Goal: Information Seeking & Learning: Learn about a topic

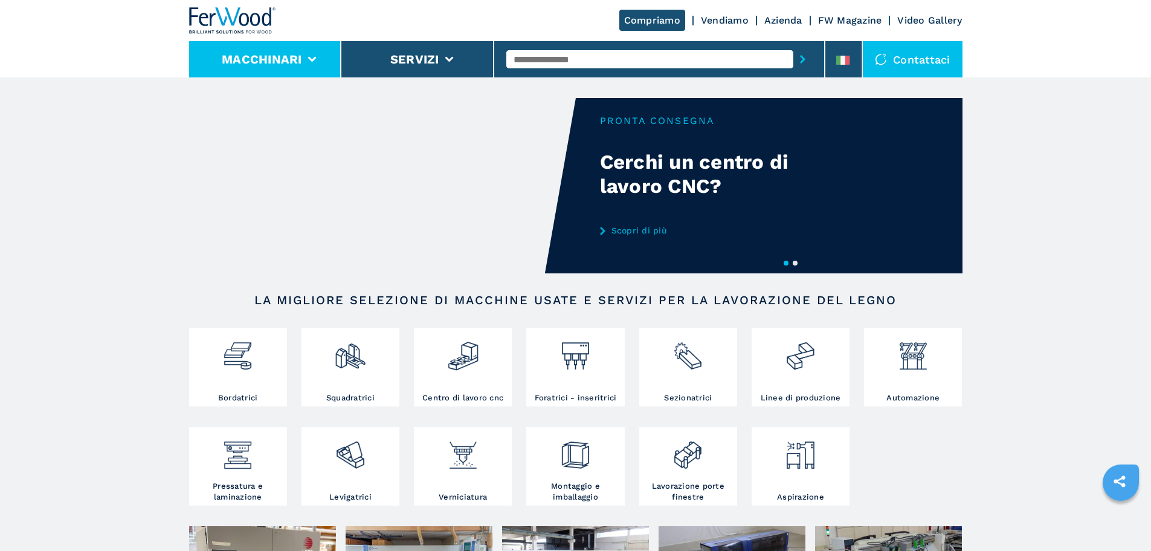
click at [234, 73] on li "Macchinari" at bounding box center [265, 59] width 153 height 36
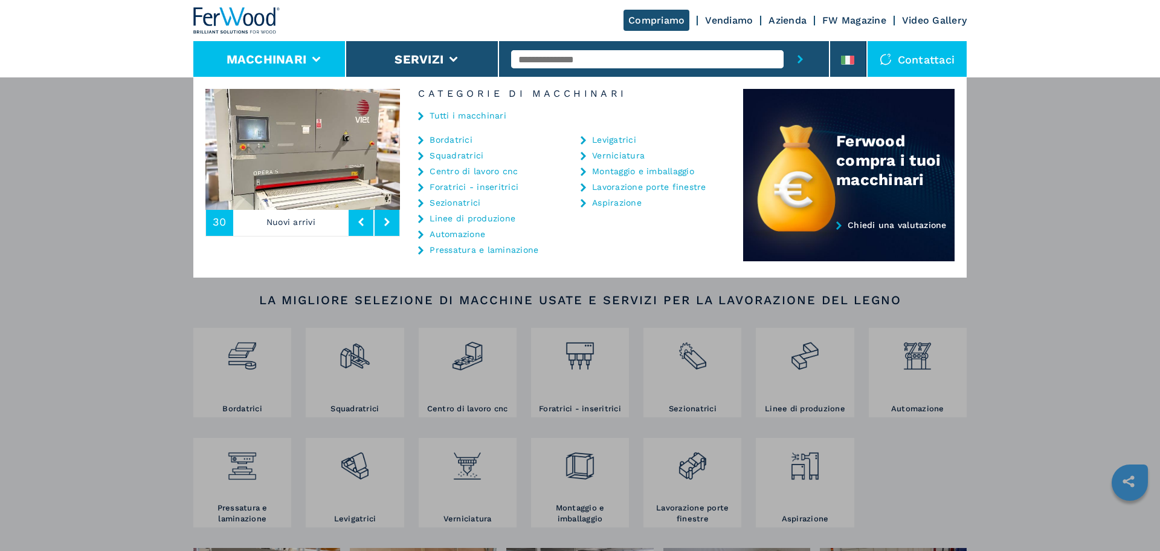
click at [587, 60] on input "text" at bounding box center [647, 59] width 273 height 18
type input "***"
click at [784, 41] on button "submit-button" at bounding box center [800, 59] width 33 height 36
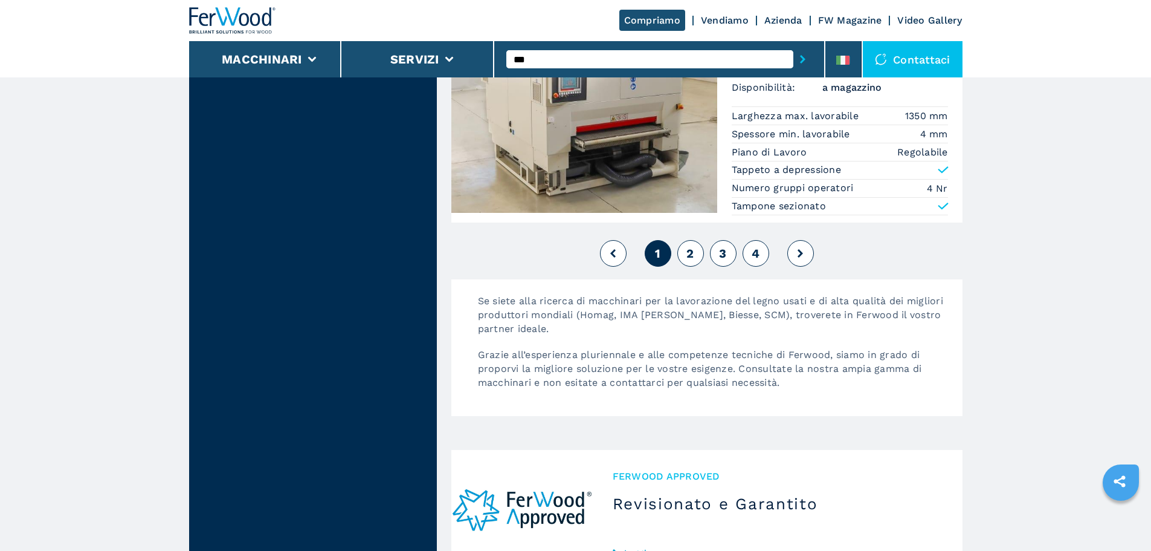
scroll to position [2720, 0]
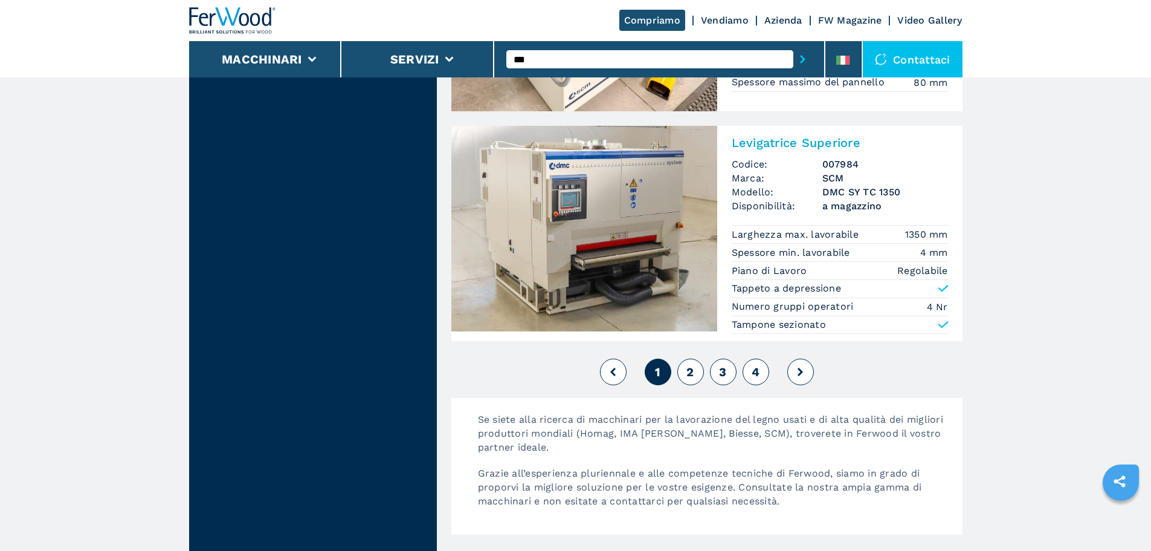
click at [704, 369] on button "2" at bounding box center [691, 371] width 27 height 27
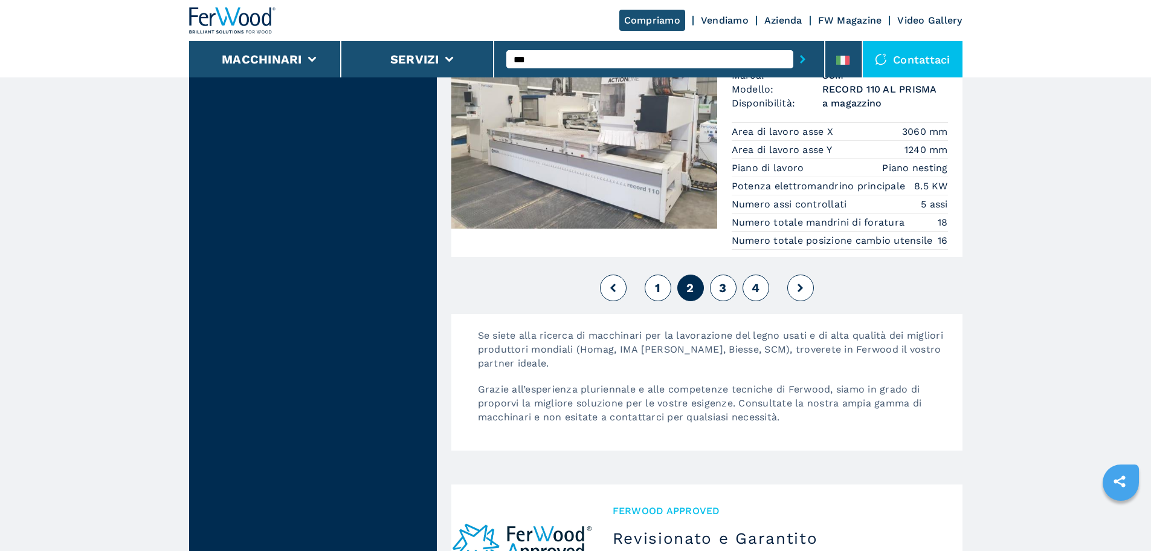
scroll to position [3022, 0]
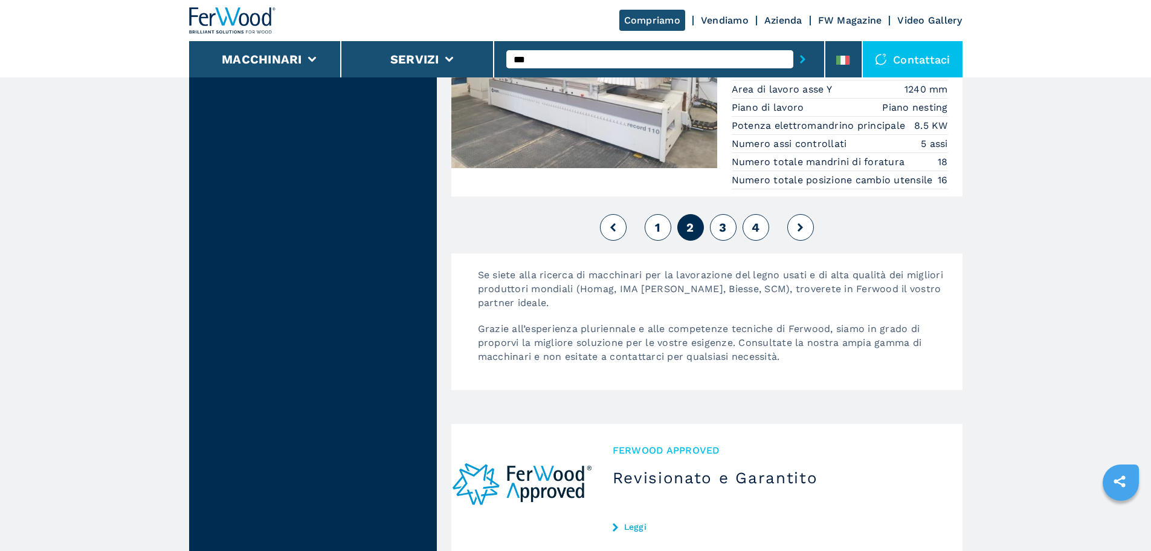
click at [713, 241] on div "1 2 3 4" at bounding box center [706, 227] width 511 height 33
click at [719, 238] on button "3" at bounding box center [723, 227] width 27 height 27
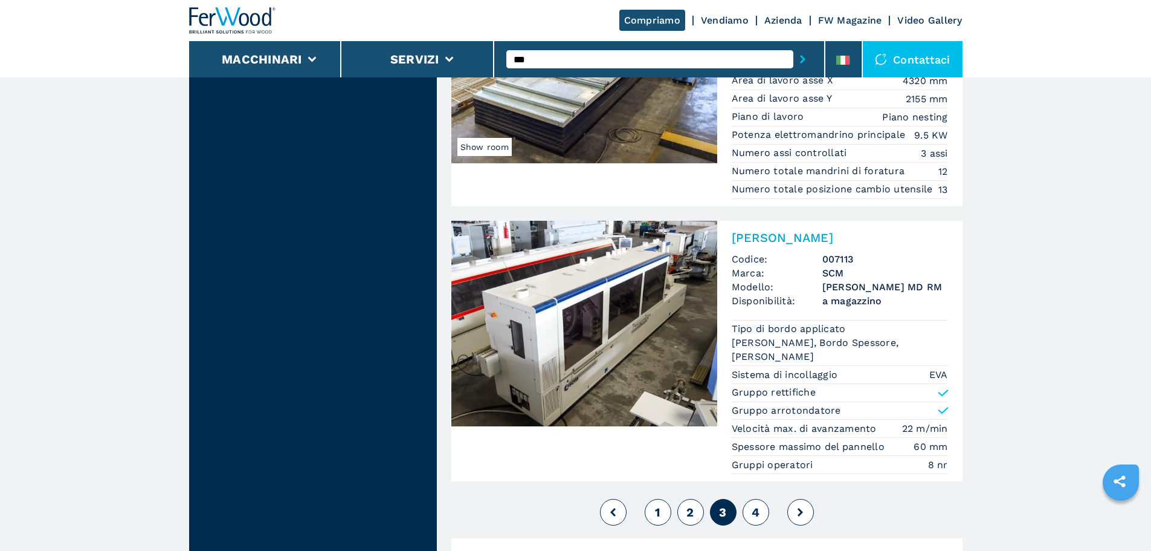
scroll to position [2961, 0]
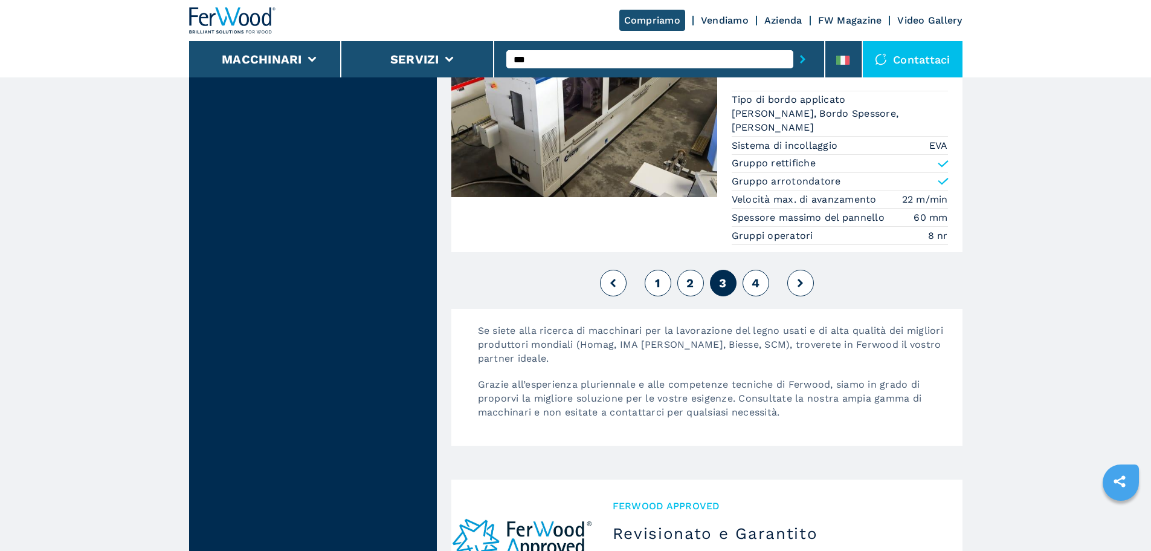
click at [775, 279] on div "1 2 3 4" at bounding box center [706, 283] width 511 height 33
click at [762, 279] on button "4" at bounding box center [756, 283] width 27 height 27
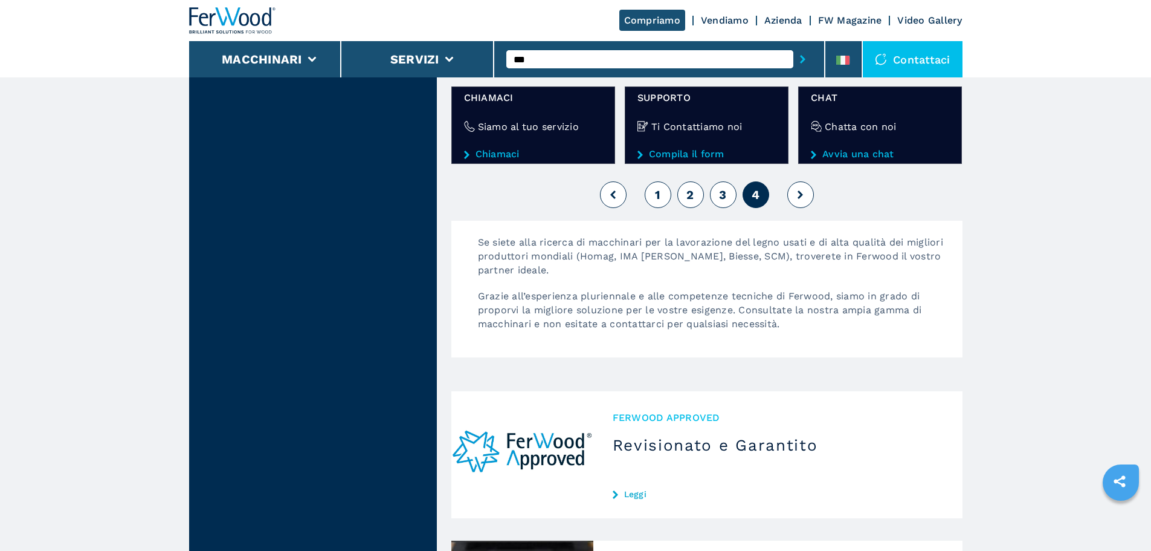
scroll to position [1511, 0]
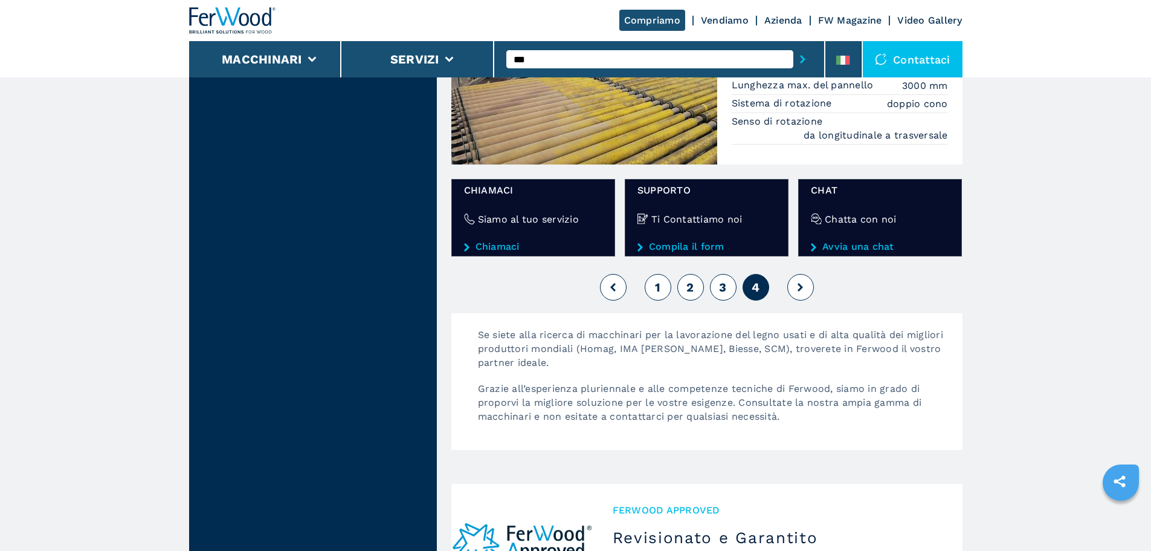
click at [658, 280] on span "1" at bounding box center [657, 287] width 5 height 15
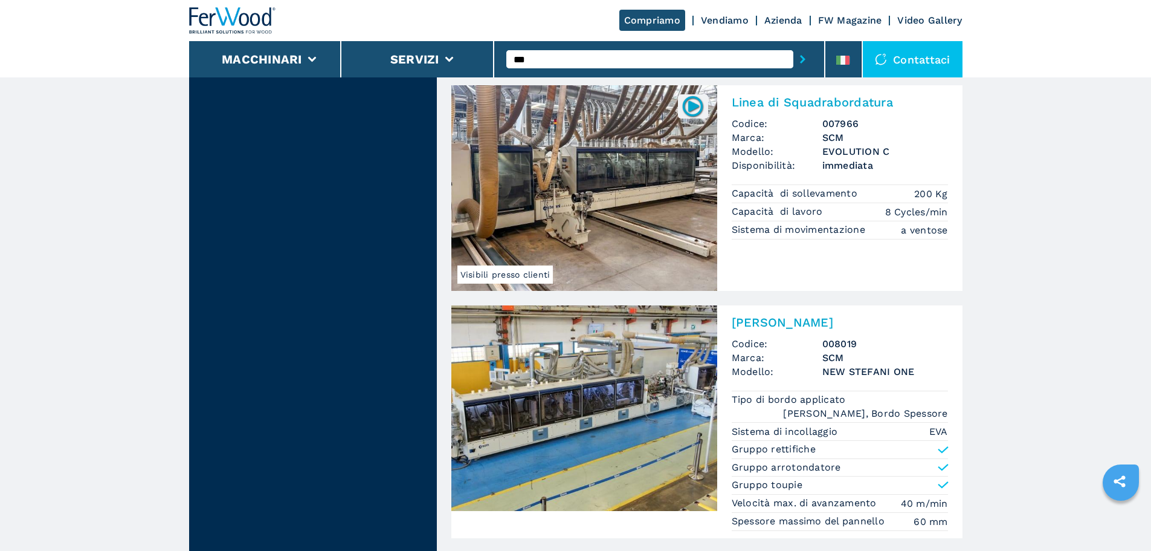
scroll to position [558, 0]
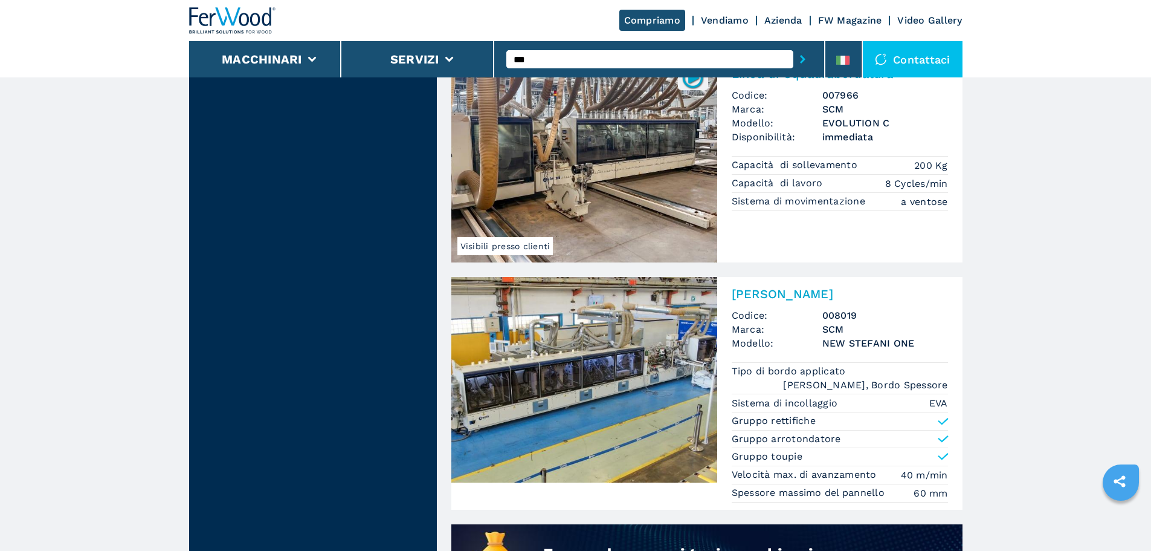
click at [627, 401] on img at bounding box center [584, 379] width 266 height 205
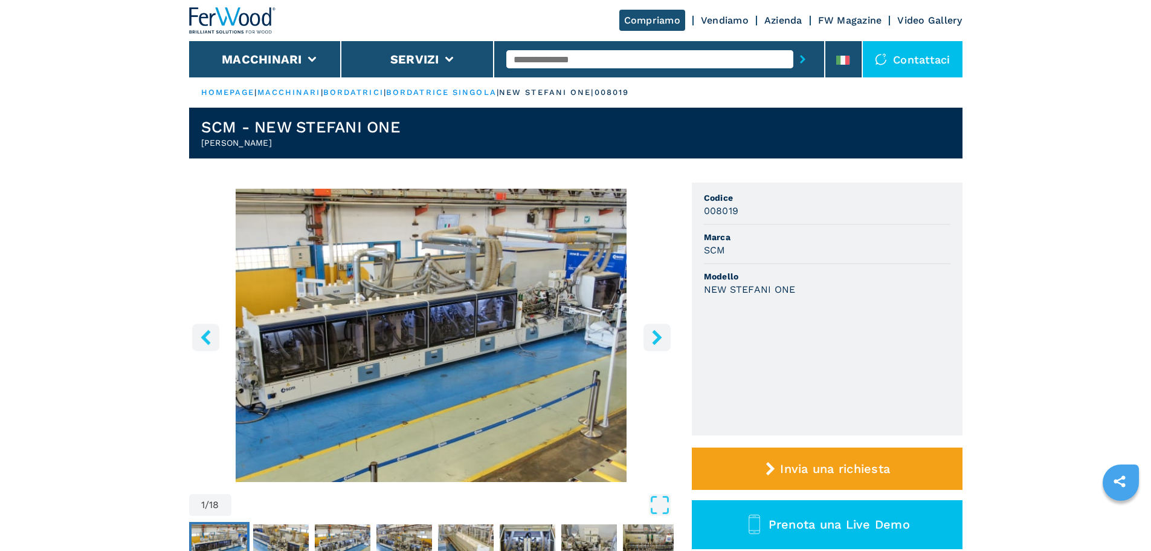
click at [866, 68] on div "Contattaci" at bounding box center [913, 59] width 100 height 36
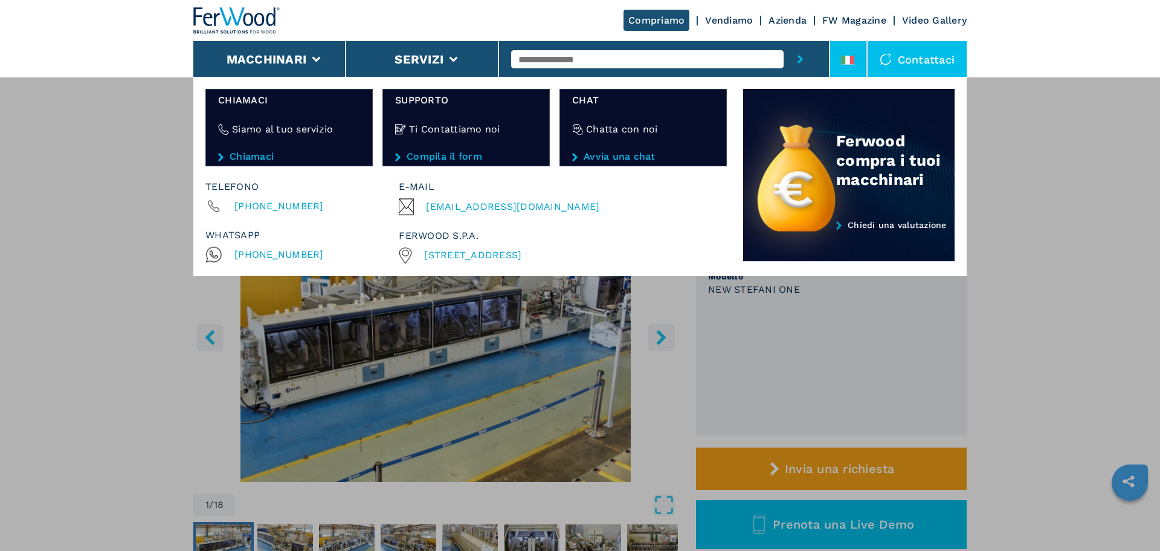
click at [864, 67] on li at bounding box center [848, 59] width 36 height 36
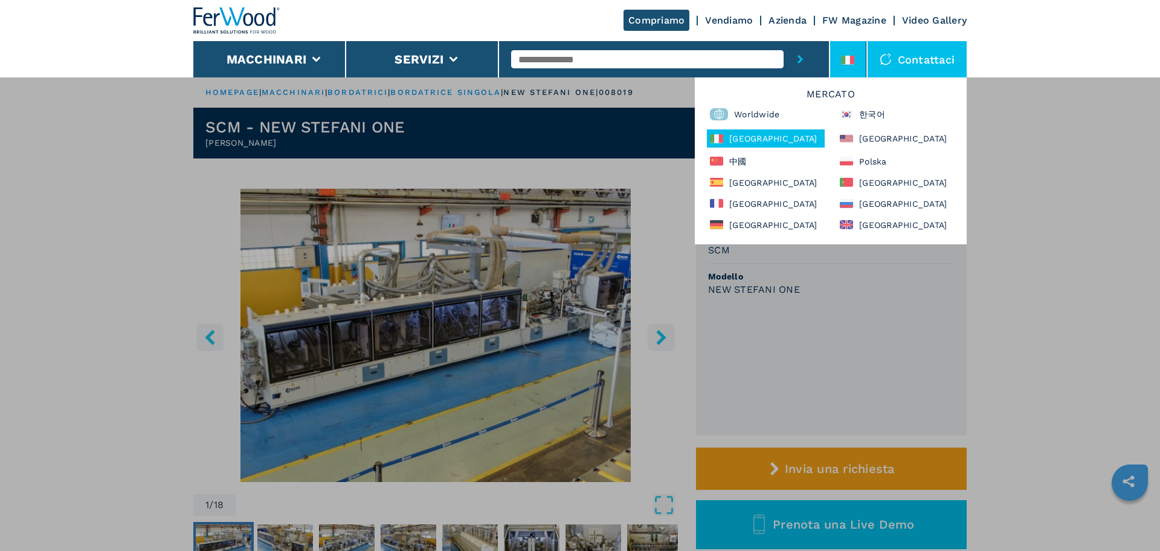
click at [855, 70] on li at bounding box center [848, 59] width 36 height 36
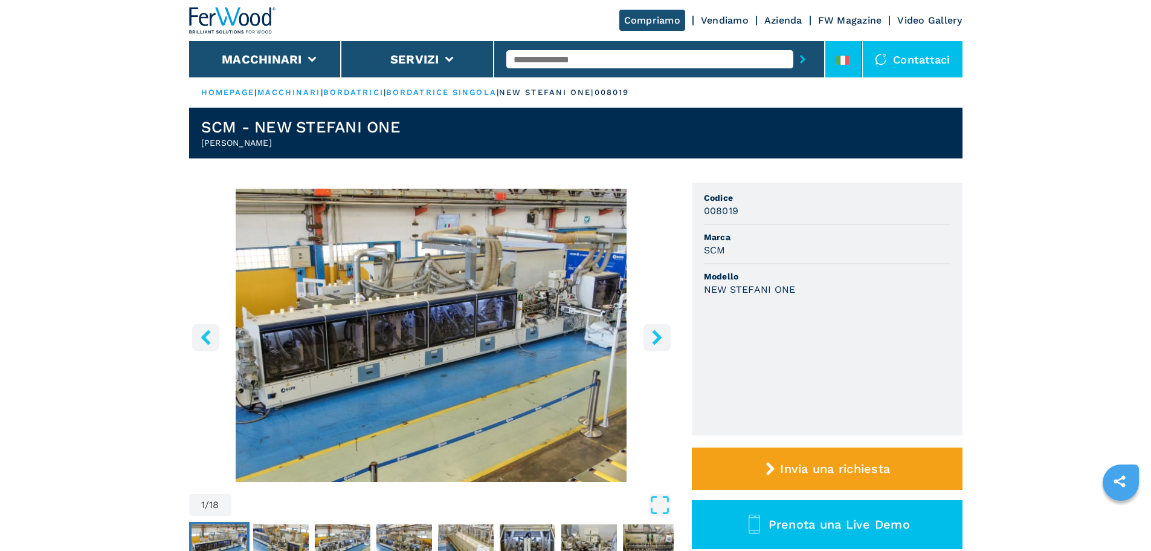
click at [849, 70] on li at bounding box center [844, 59] width 36 height 36
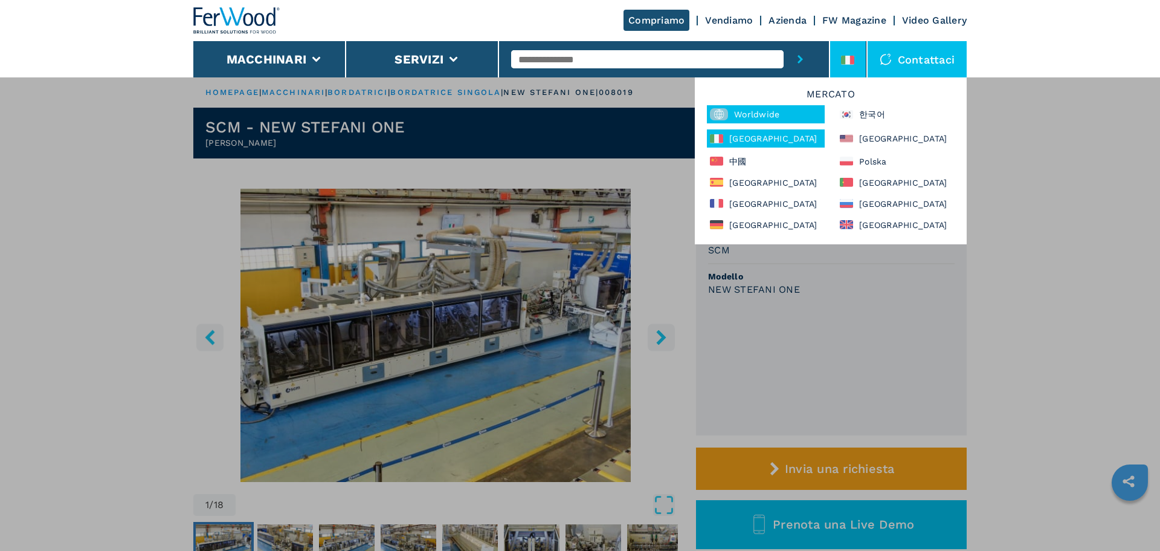
click at [755, 115] on div "Worldwide" at bounding box center [766, 114] width 118 height 18
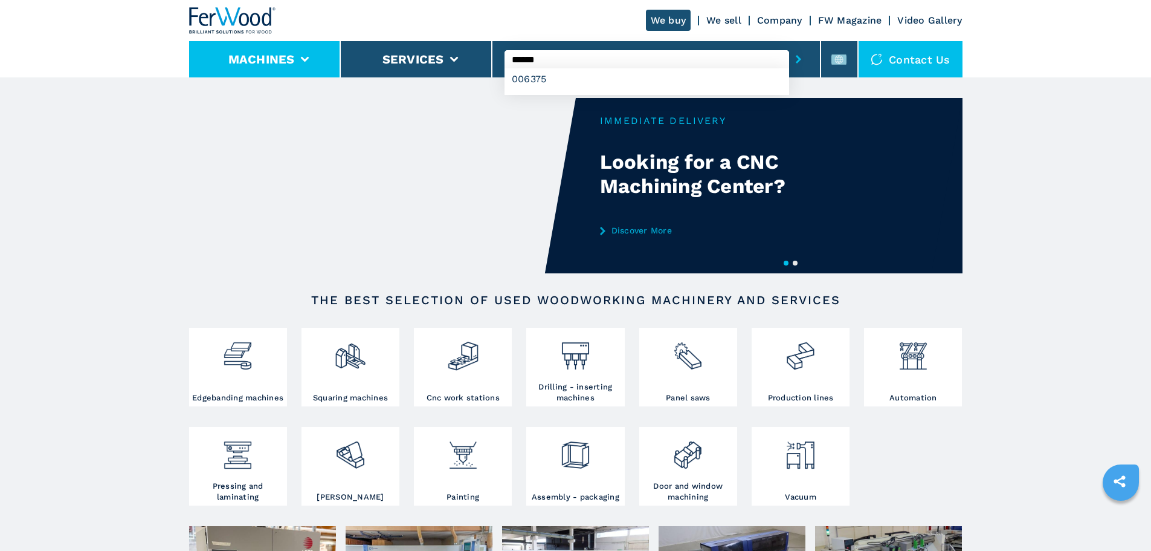
click at [308, 57] on icon at bounding box center [304, 59] width 8 height 5
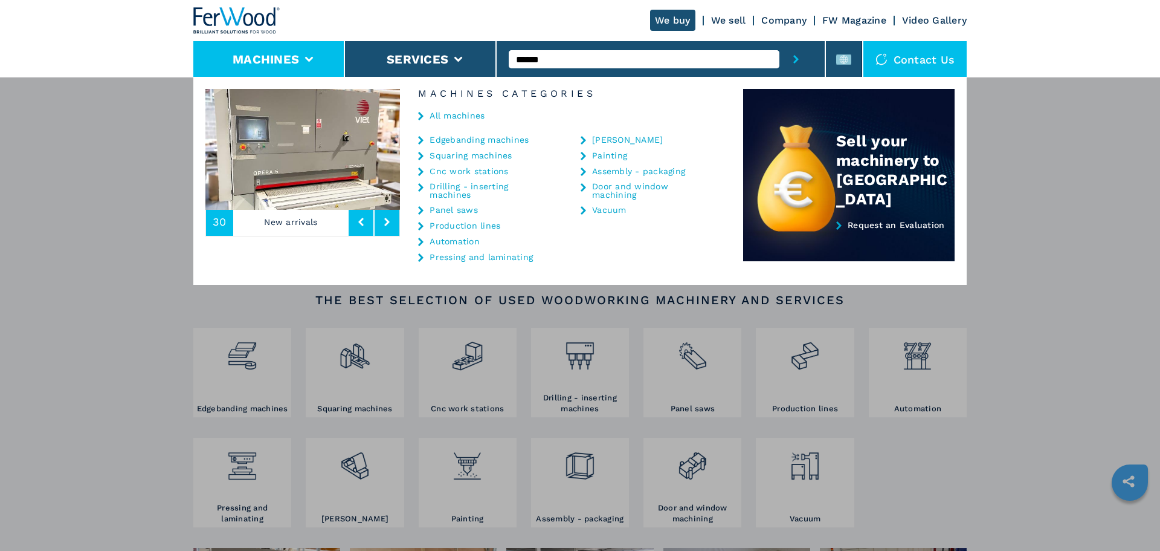
drag, startPoint x: 567, startPoint y: 60, endPoint x: 499, endPoint y: 57, distance: 68.4
click at [499, 57] on div "******" at bounding box center [661, 59] width 329 height 36
type input "***"
click at [780, 41] on button "submit-button" at bounding box center [796, 59] width 33 height 36
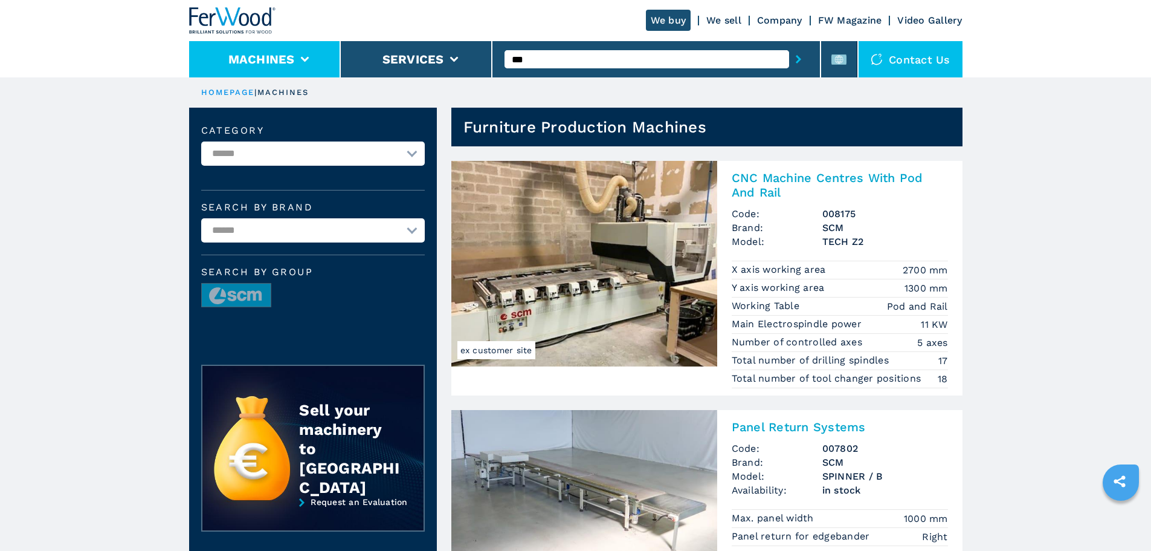
click at [268, 76] on li "Machines" at bounding box center [265, 59] width 152 height 36
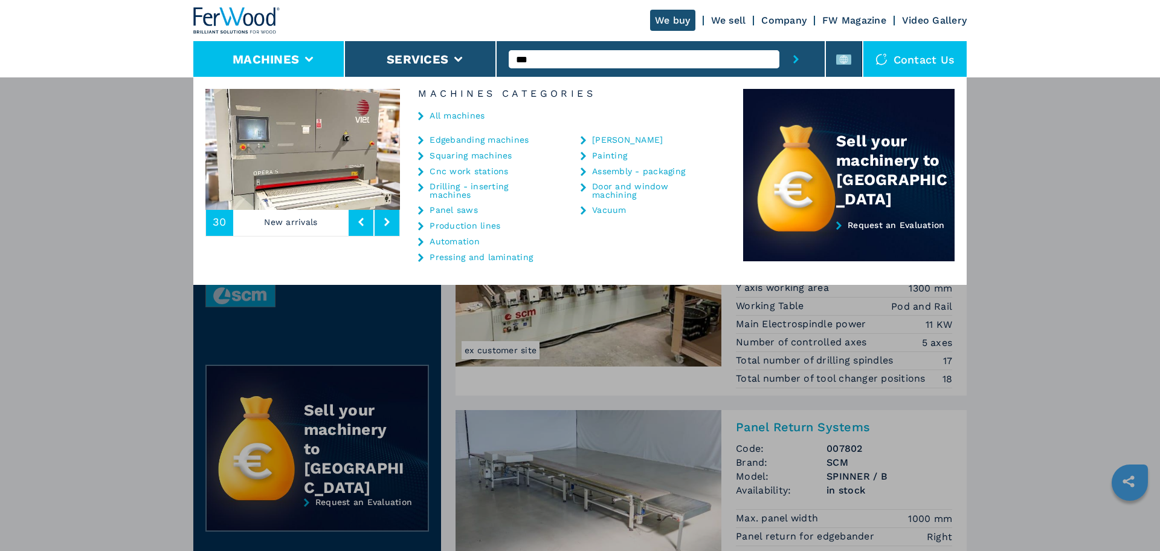
click at [480, 140] on link "Edgebanding machines" at bounding box center [479, 139] width 99 height 8
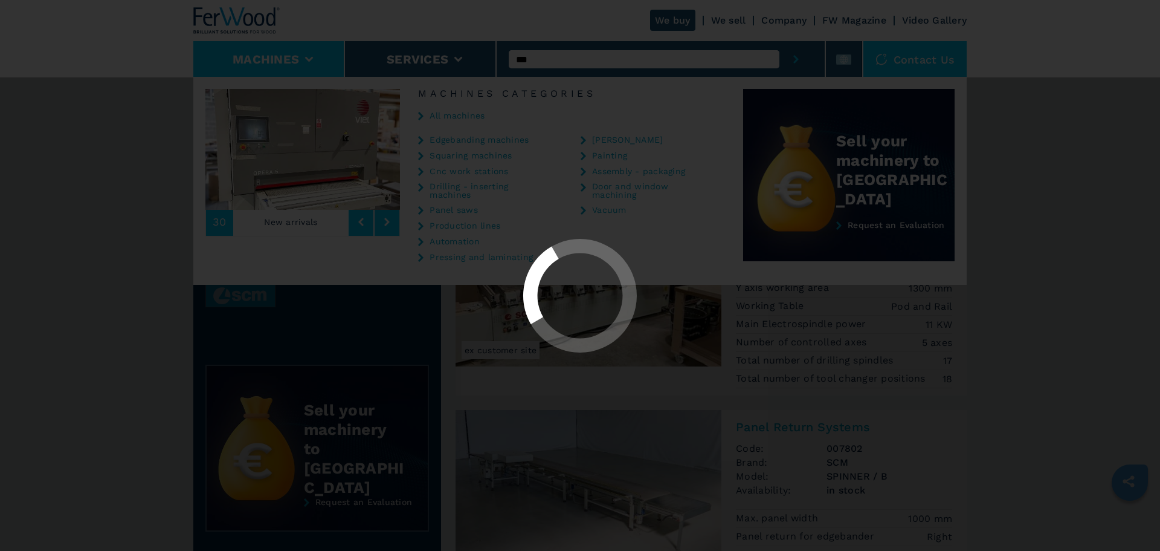
select select "**********"
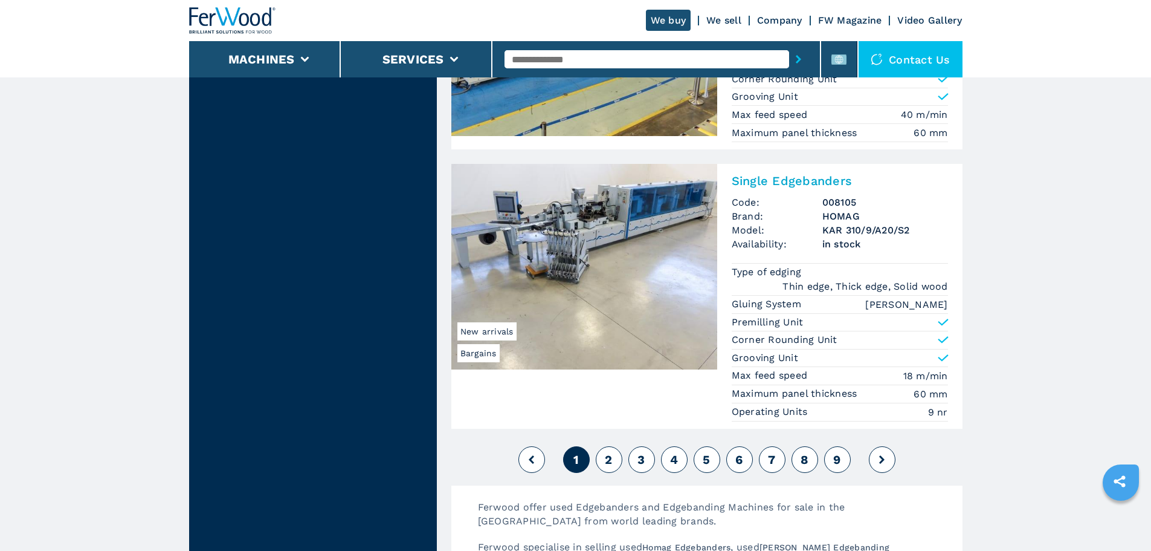
scroll to position [2720, 0]
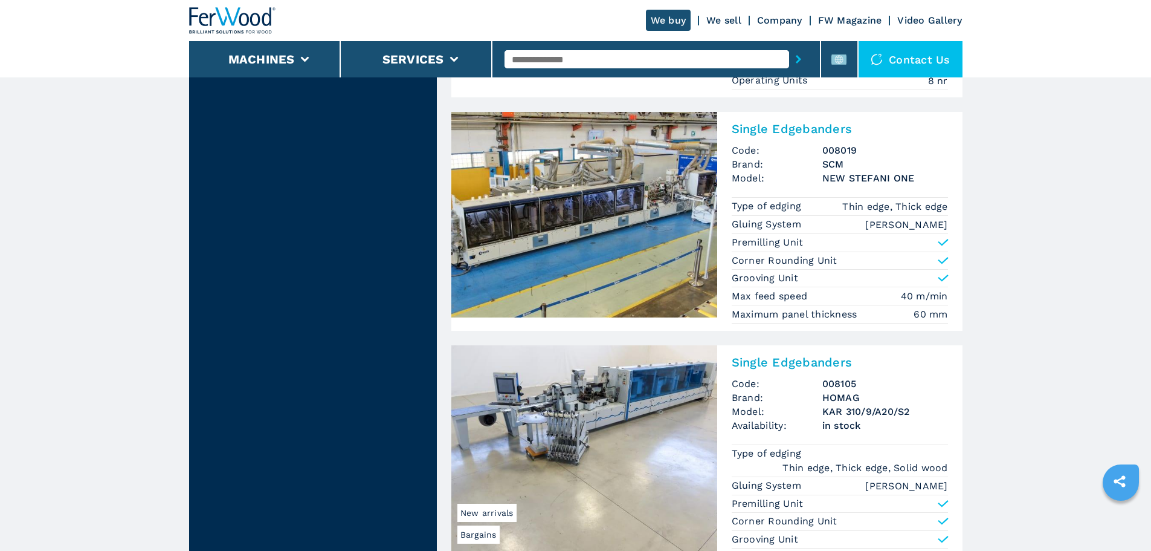
click at [552, 240] on img at bounding box center [584, 214] width 266 height 205
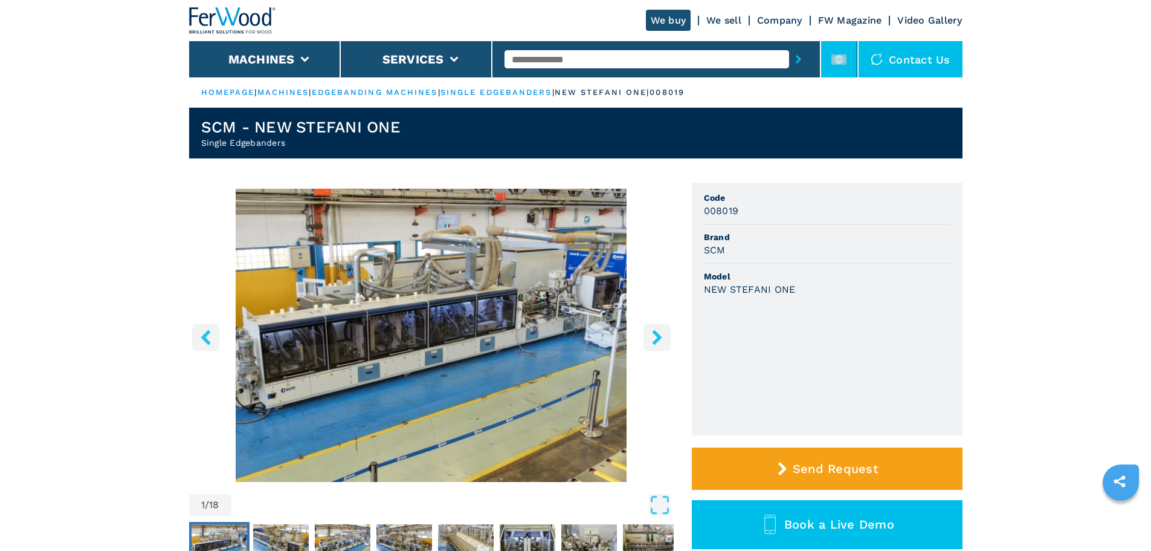
click at [841, 62] on icon at bounding box center [839, 59] width 8 height 8
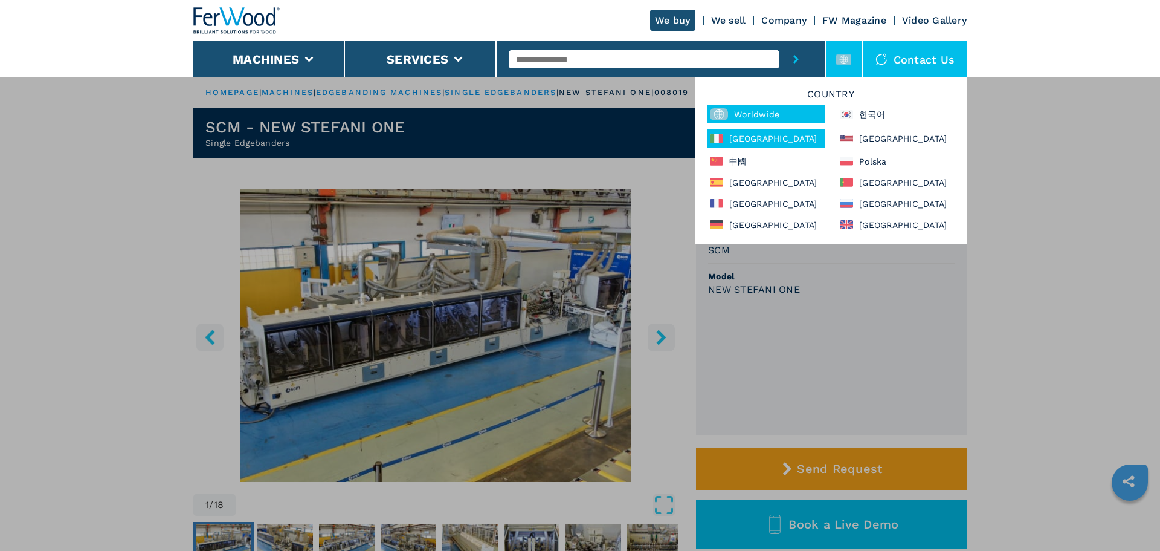
click at [735, 140] on div "Italia" at bounding box center [766, 138] width 118 height 18
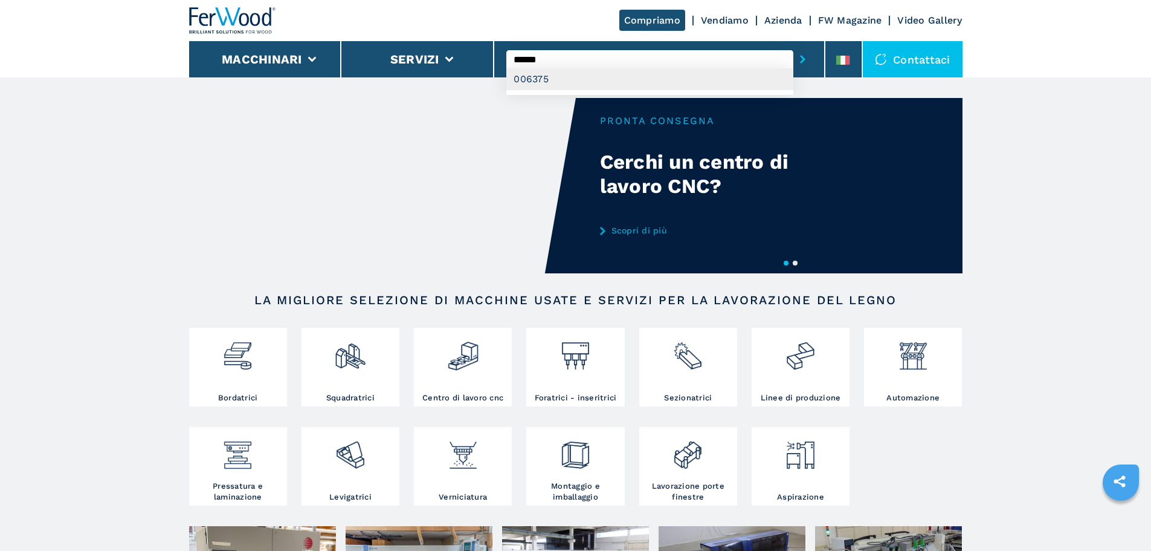
type input "******"
click at [578, 76] on div "006375" at bounding box center [649, 79] width 287 height 22
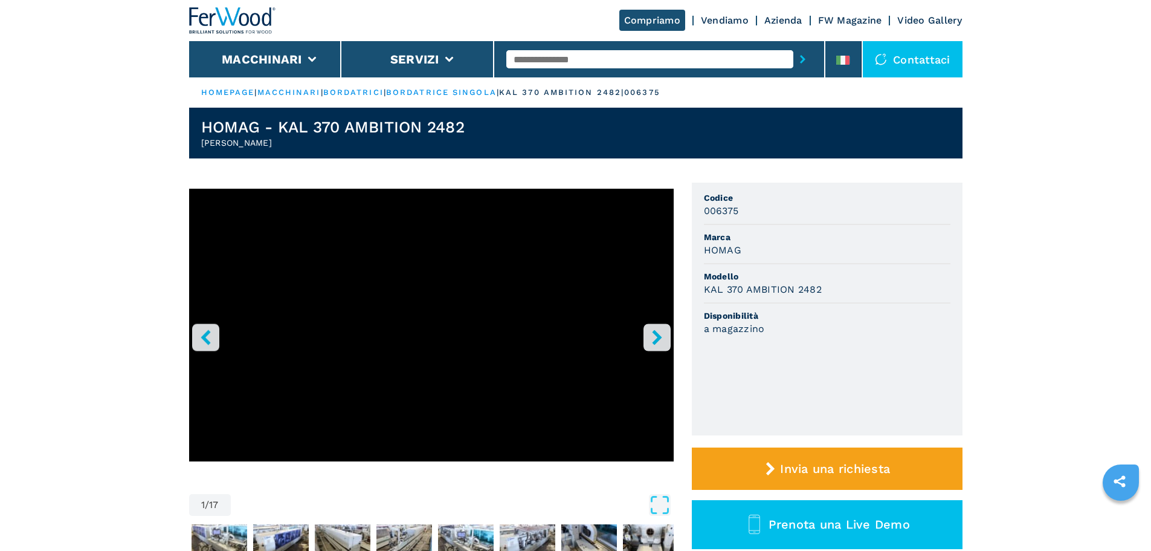
drag, startPoint x: 304, startPoint y: 137, endPoint x: 195, endPoint y: 146, distance: 109.1
click at [195, 146] on header "HOMAG - KAL 370 AMBITION 2482 Bordatrice Singola" at bounding box center [576, 133] width 774 height 51
copy h2 "[PERSON_NAME]"
click at [838, 53] on li at bounding box center [844, 59] width 36 height 36
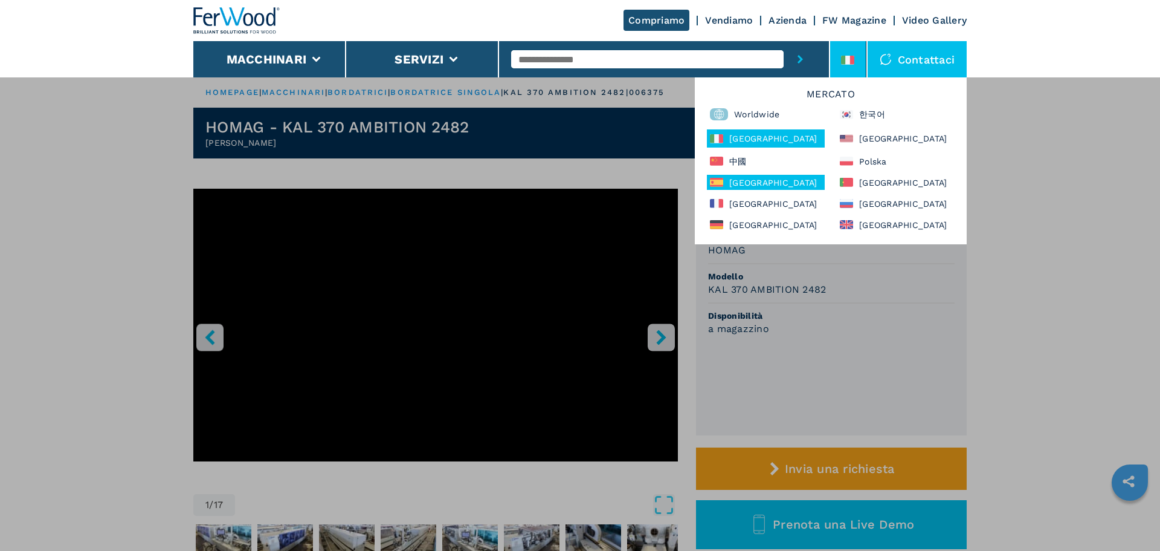
click at [769, 186] on div "España" at bounding box center [766, 182] width 118 height 15
click at [1035, 307] on div "**********" at bounding box center [580, 352] width 1160 height 551
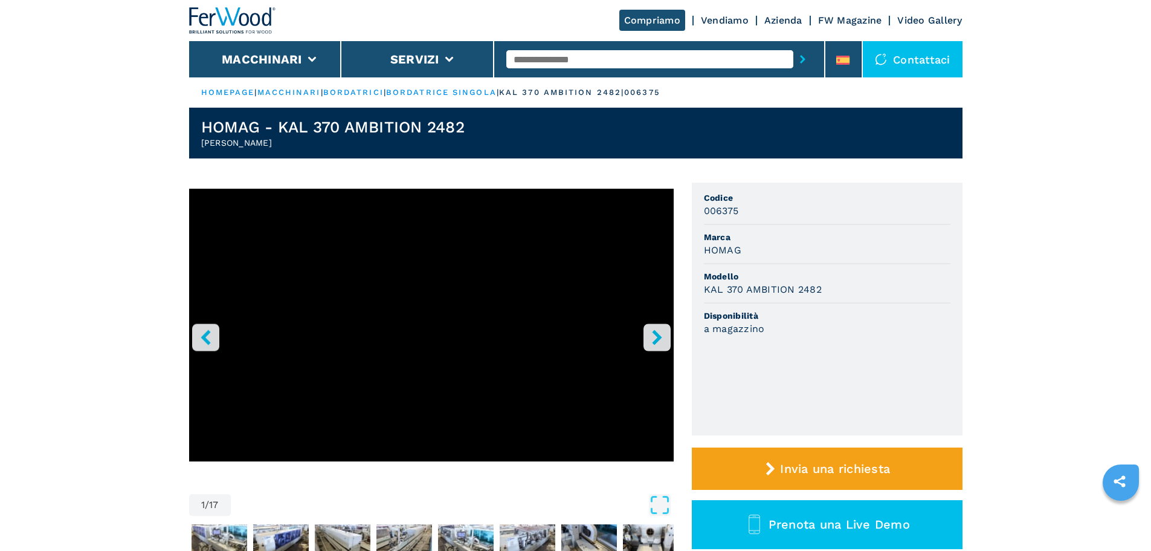
drag, startPoint x: 231, startPoint y: 152, endPoint x: 187, endPoint y: 151, distance: 44.7
copy h2 "[PERSON_NAME]"
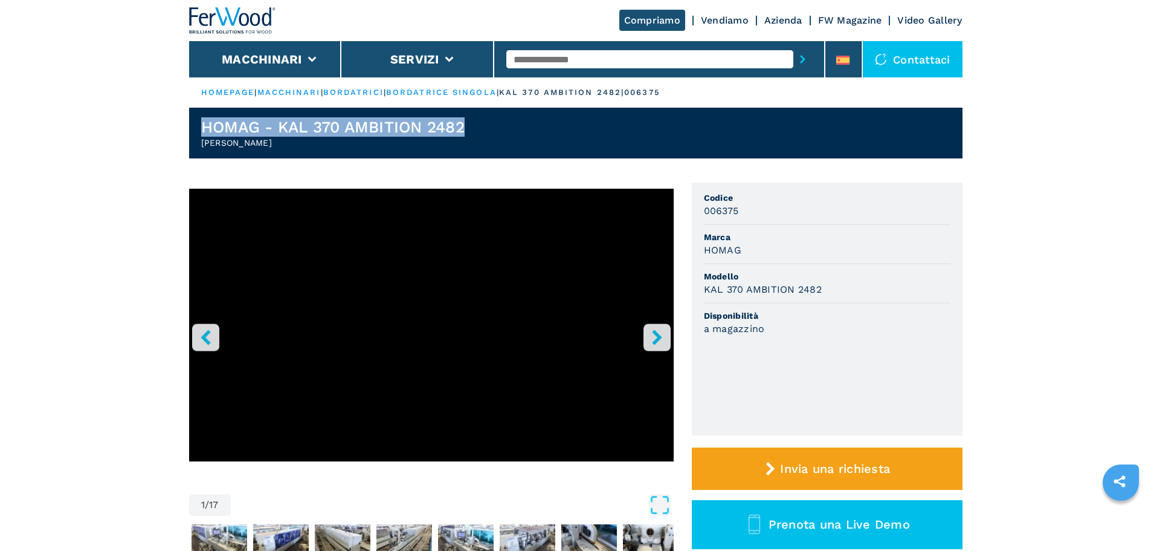
drag, startPoint x: 490, startPoint y: 128, endPoint x: 161, endPoint y: 125, distance: 328.2
copy h1 "HOMAG - KAL 370 AMBITION 2482"
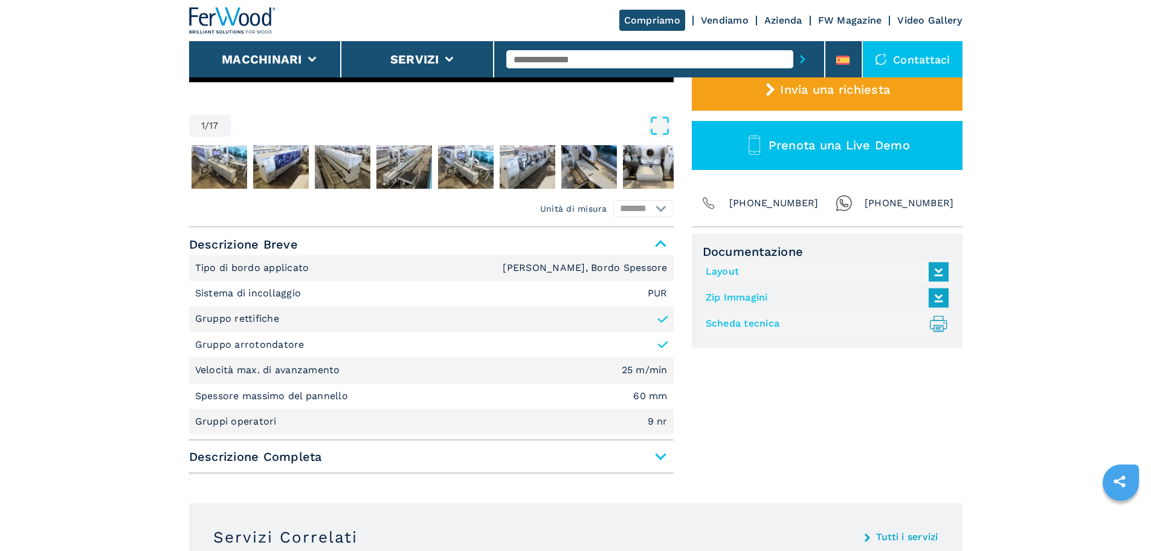
scroll to position [484, 0]
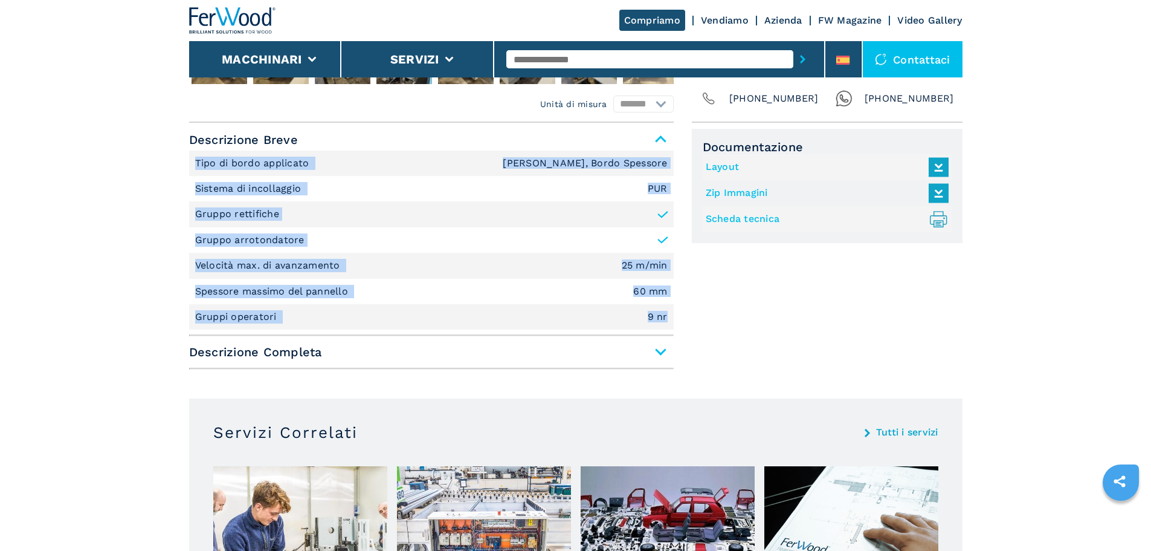
drag, startPoint x: 673, startPoint y: 313, endPoint x: 140, endPoint y: 172, distance: 551.4
click at [140, 172] on main "HOMEPAGE | macchinari | bordatrici | bordatrice singola | kal 370 ambition 2482…" at bounding box center [575, 463] width 1151 height 1895
copy ul "Tipo di bordo applicato Bordo Sottile, Bordo Spessore Sistema di incollaggio PU…"
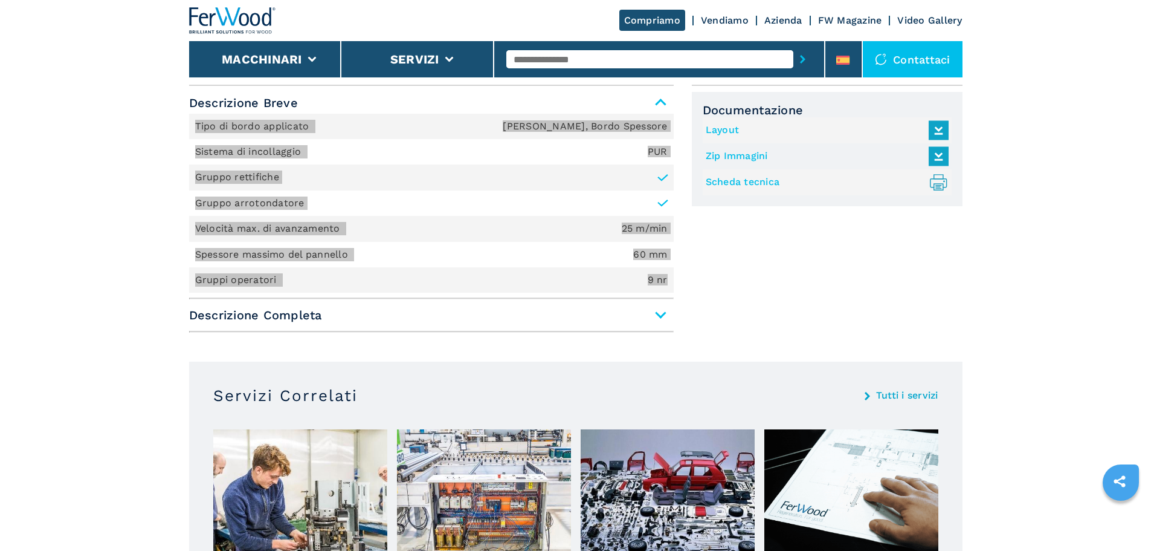
scroll to position [460, 0]
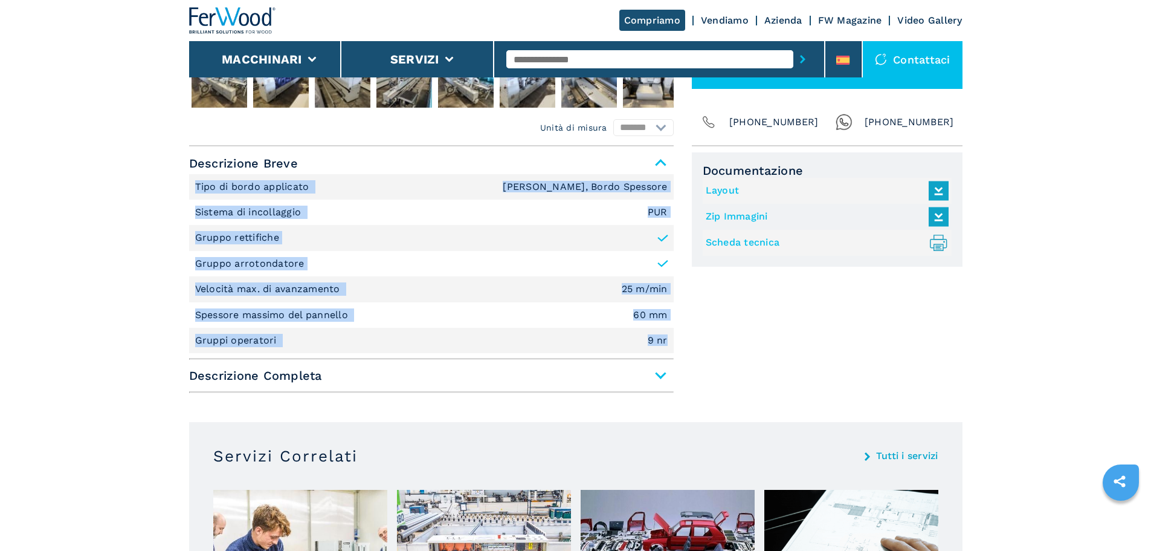
click at [415, 375] on span "Descrizione Completa" at bounding box center [431, 375] width 485 height 22
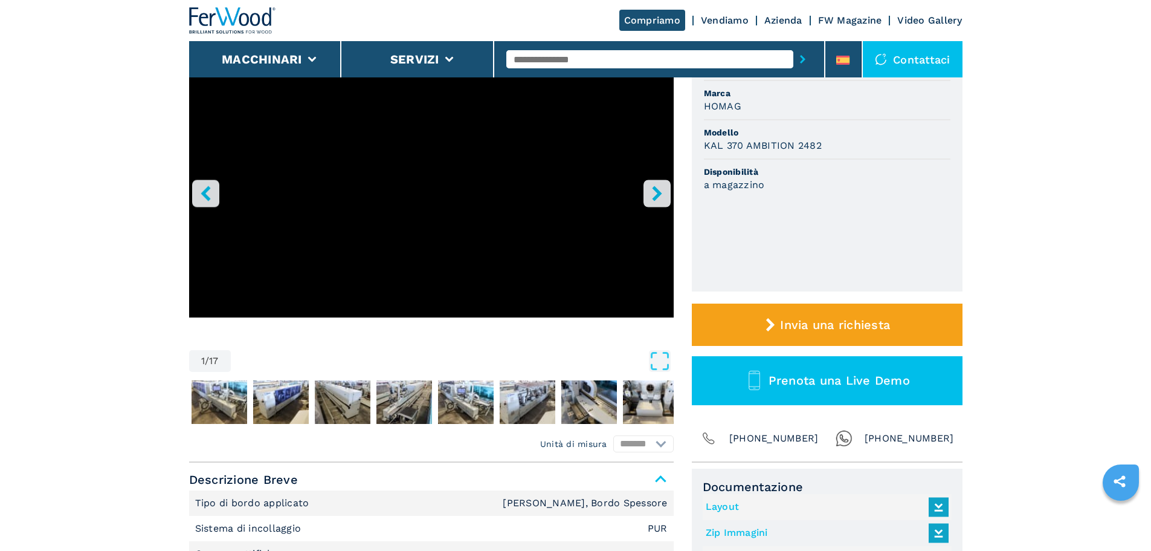
scroll to position [158, 0]
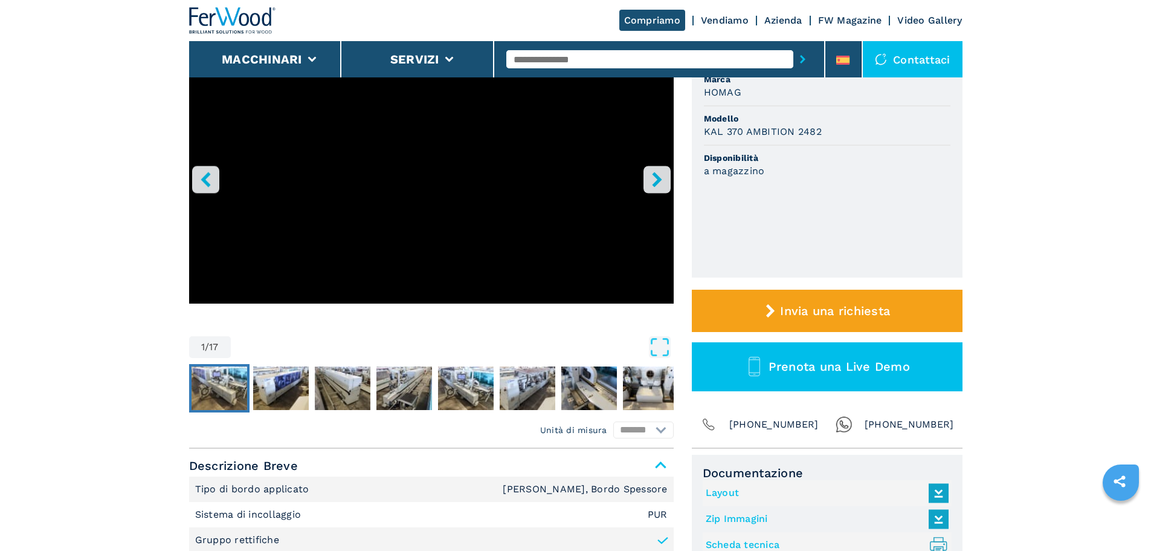
click at [228, 389] on img "Go to Slide 2" at bounding box center [220, 388] width 56 height 44
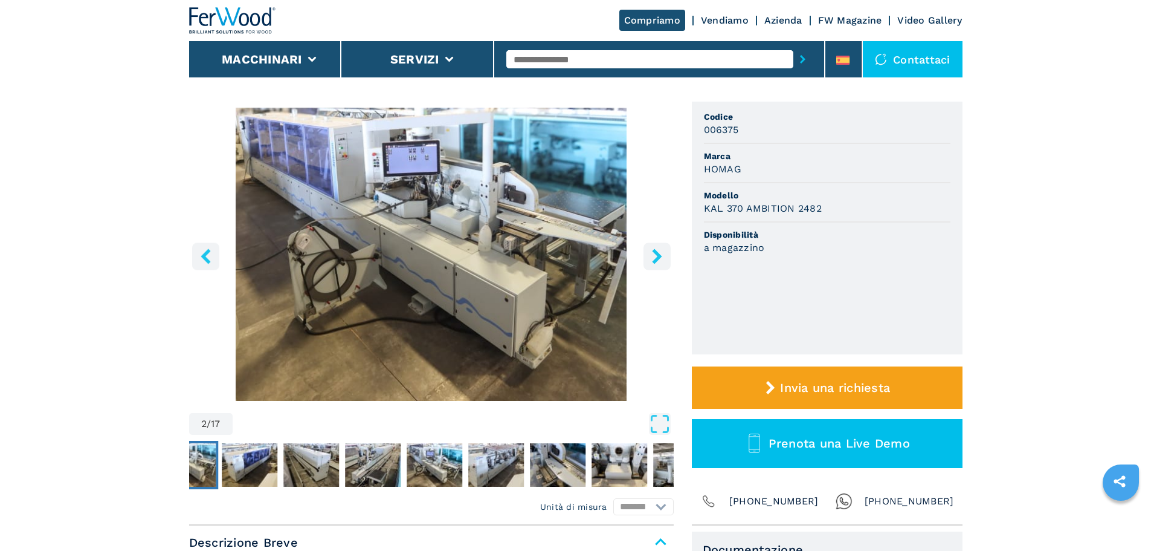
scroll to position [0, 0]
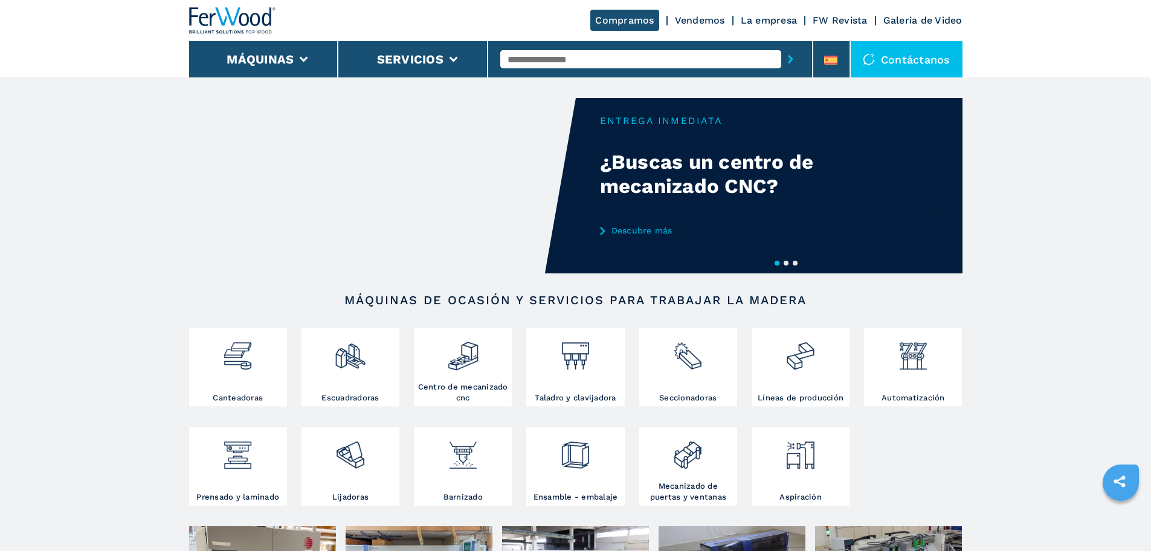
click at [778, 21] on link "La empresa" at bounding box center [769, 20] width 57 height 11
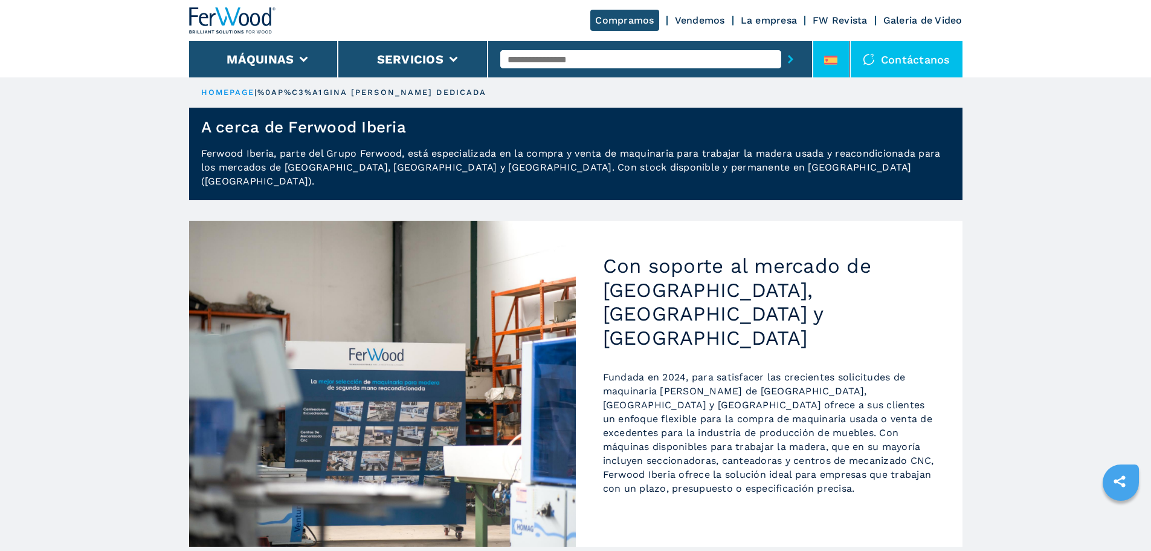
click at [846, 66] on li at bounding box center [832, 59] width 36 height 36
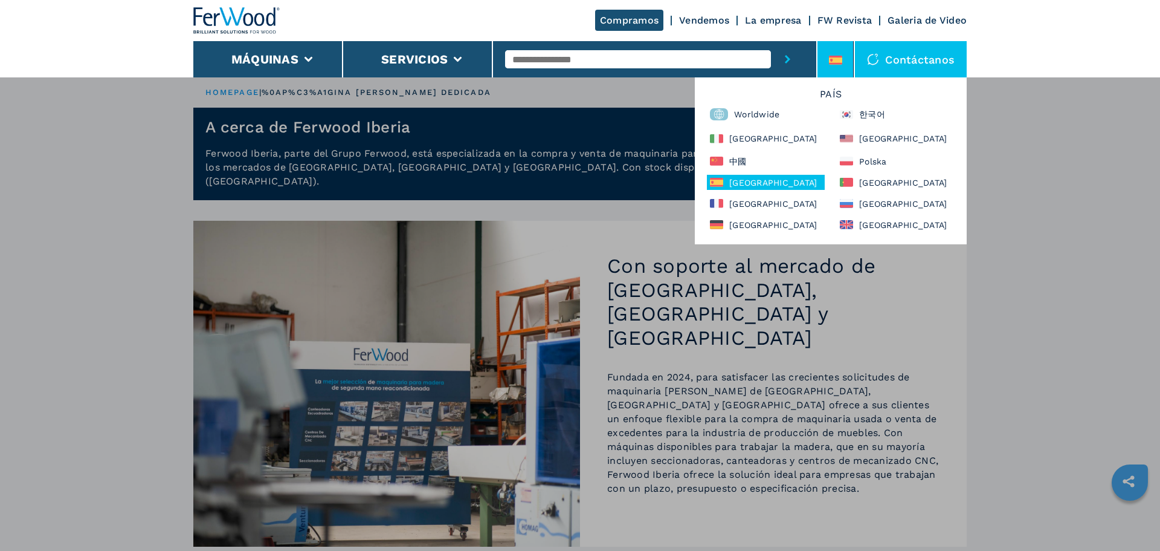
click at [1030, 135] on div "Máquinas Canteadoras Escuadradoras Centro de mecanizado cnc Taladro y clavijado…" at bounding box center [580, 352] width 1160 height 551
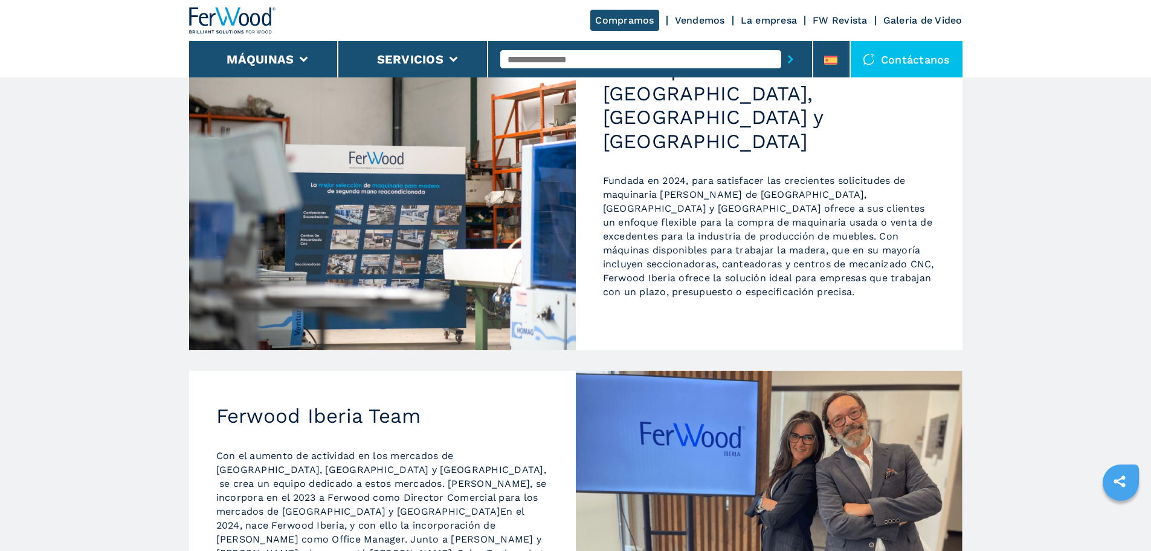
scroll to position [62, 0]
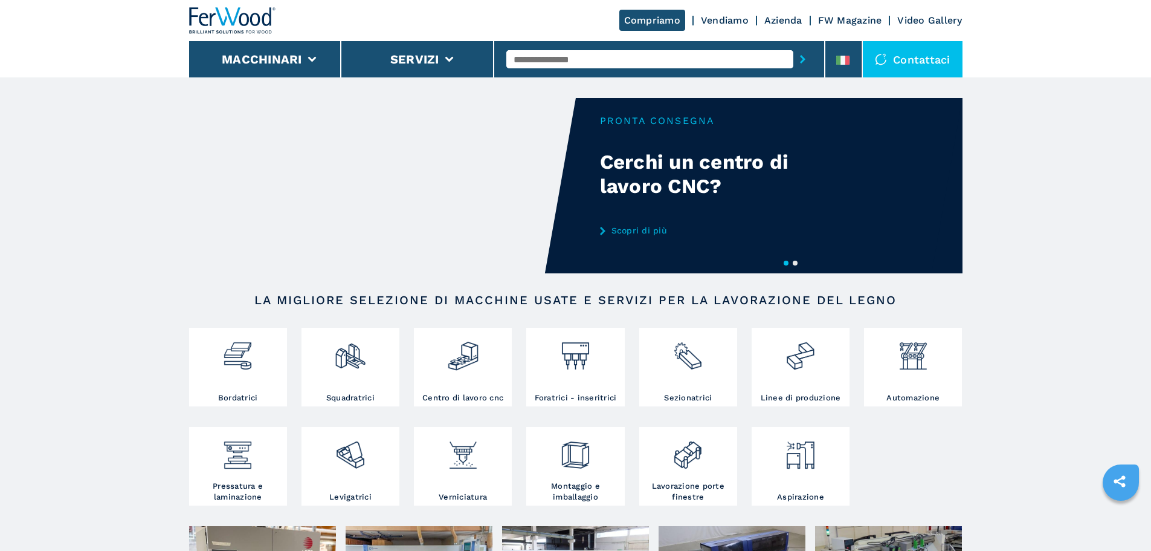
click at [529, 57] on input "text" at bounding box center [649, 59] width 287 height 18
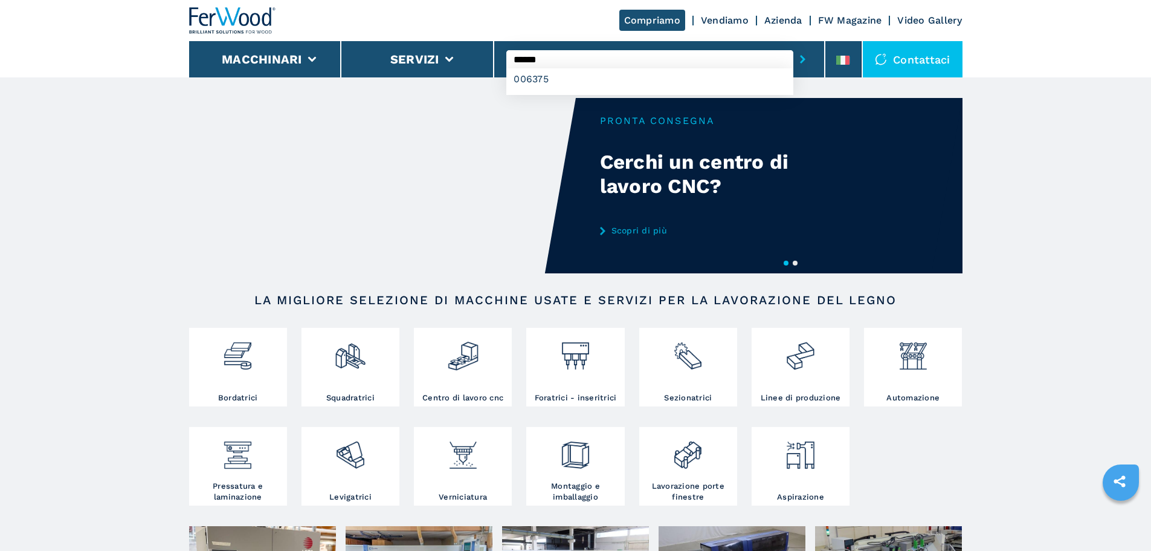
type input "******"
click at [794, 45] on button "submit-button" at bounding box center [803, 59] width 19 height 28
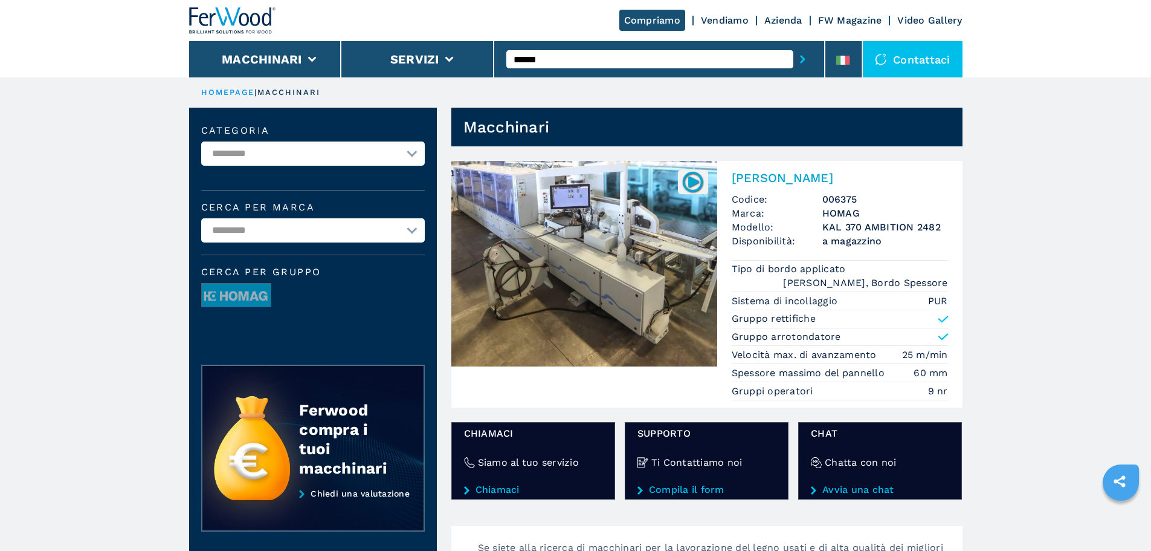
click at [654, 214] on img at bounding box center [584, 263] width 266 height 205
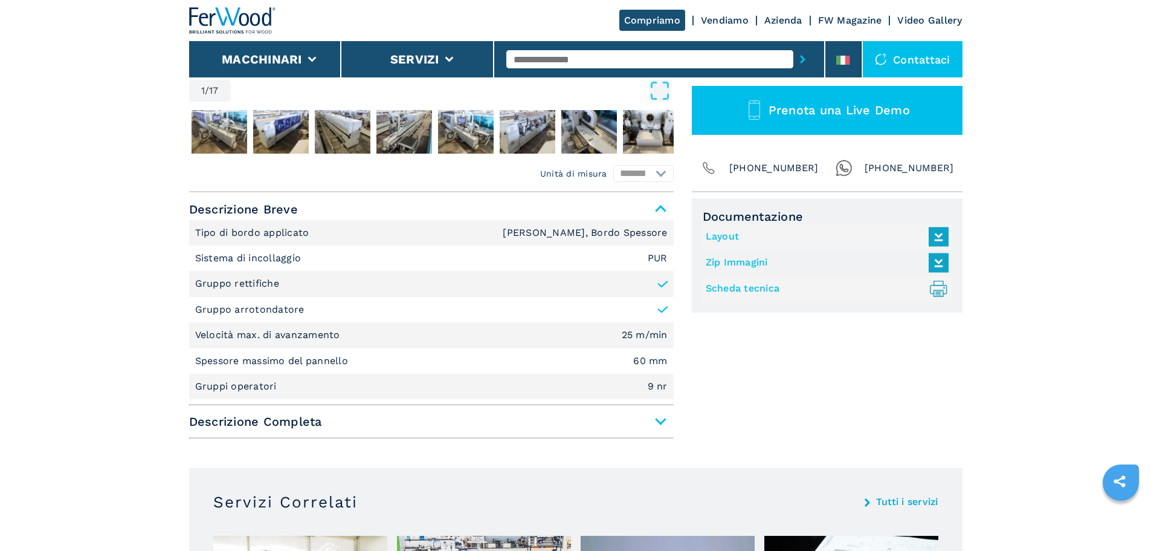
scroll to position [423, 0]
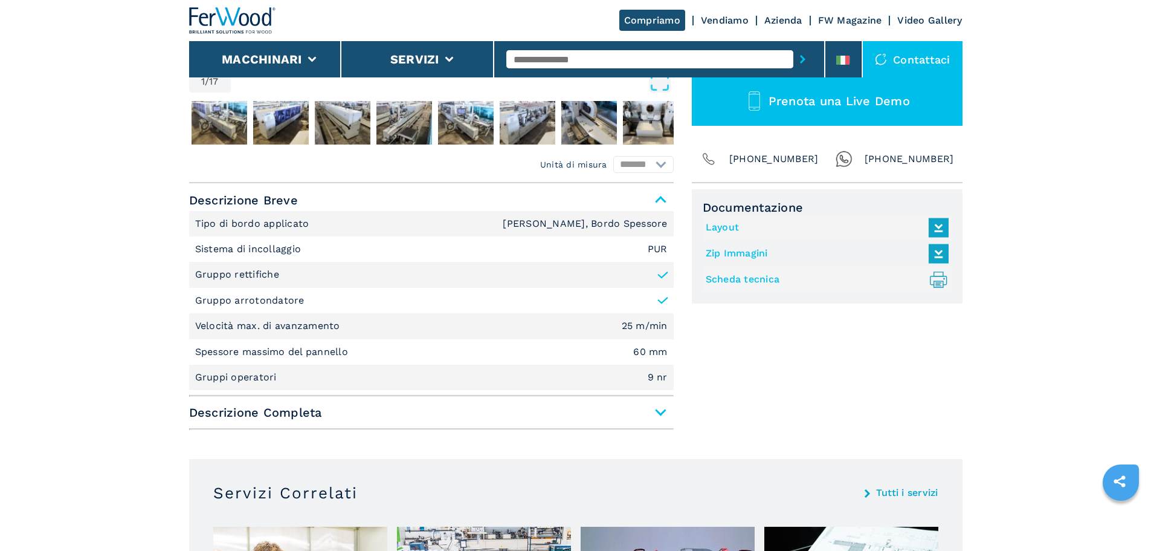
click at [293, 416] on span "Descrizione Completa" at bounding box center [431, 412] width 485 height 22
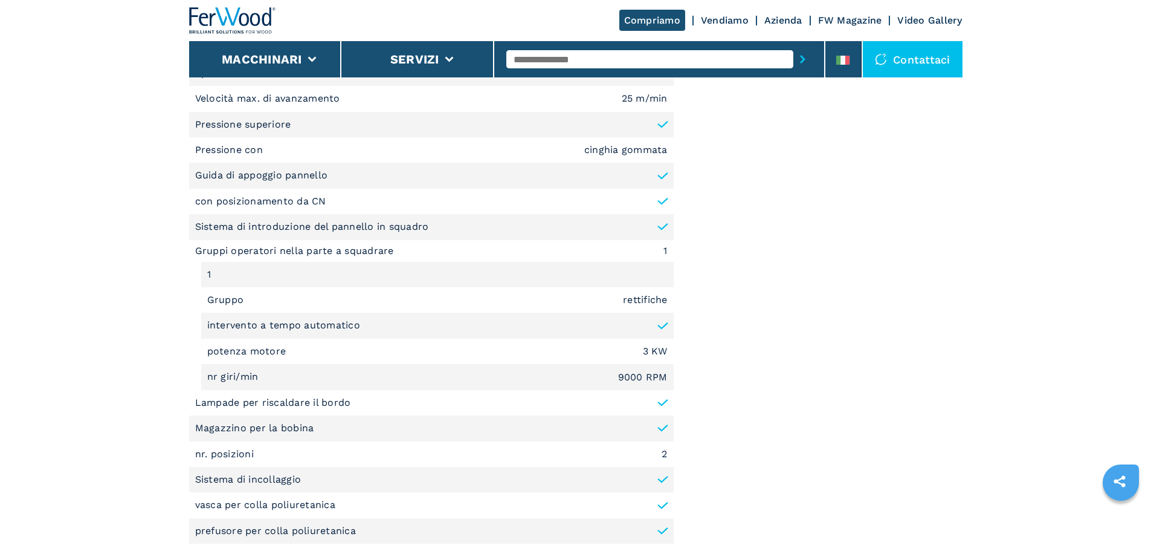
scroll to position [967, 0]
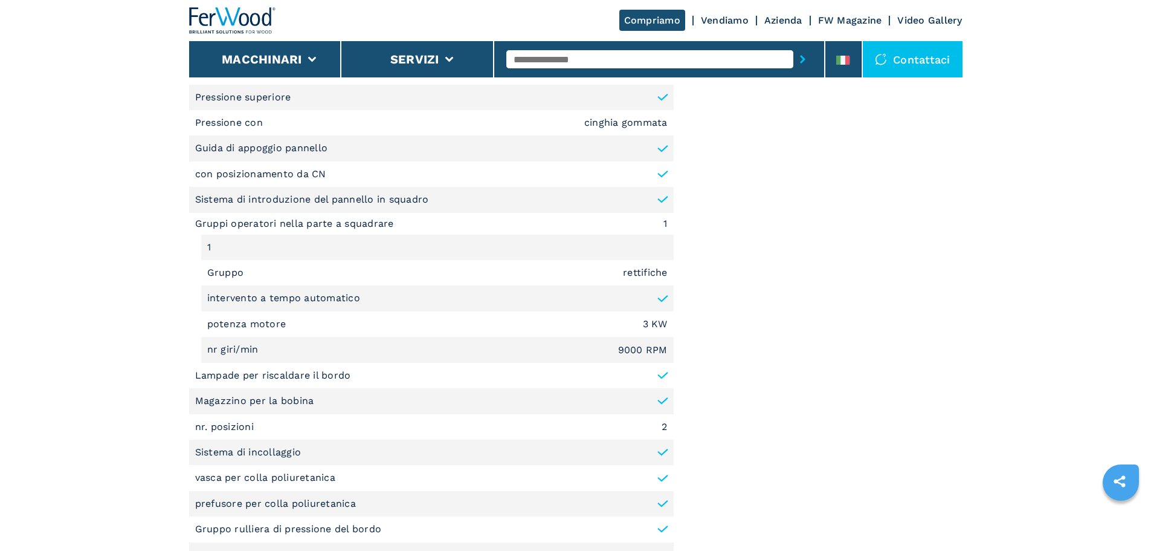
click at [564, 63] on input "text" at bounding box center [649, 59] width 287 height 18
type input "******"
click at [794, 45] on button "submit-button" at bounding box center [803, 59] width 19 height 28
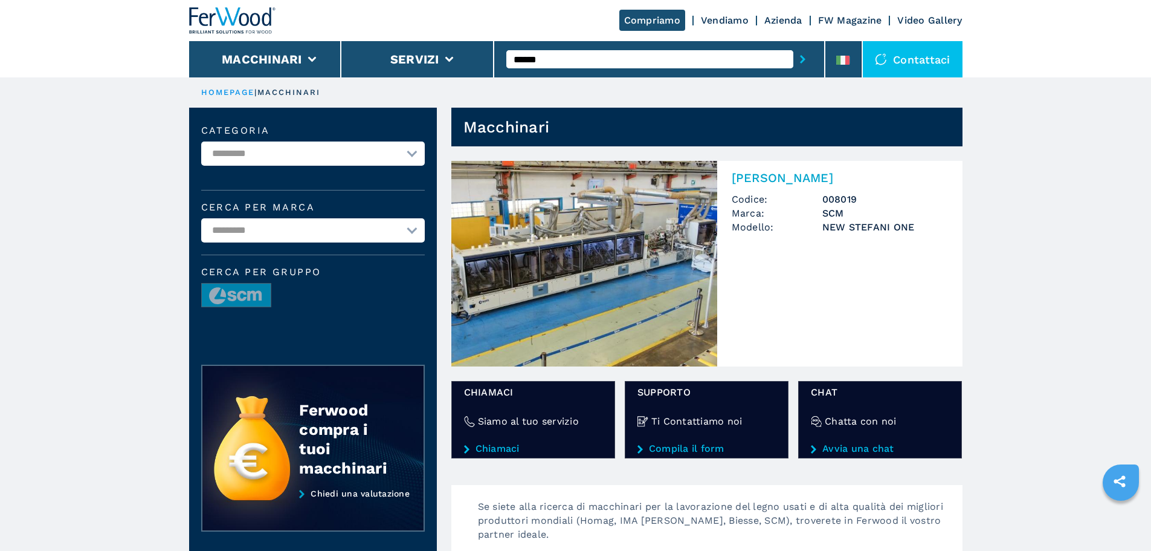
click at [587, 214] on img at bounding box center [584, 263] width 266 height 205
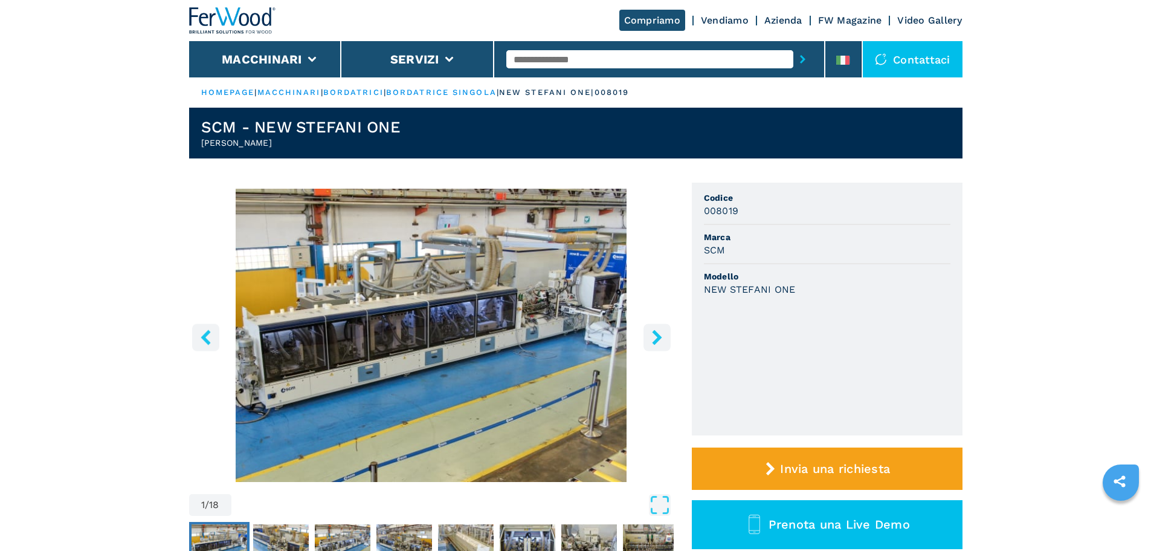
click at [550, 57] on input "text" at bounding box center [649, 59] width 287 height 18
type input "******"
click at [794, 45] on button "submit-button" at bounding box center [803, 59] width 19 height 28
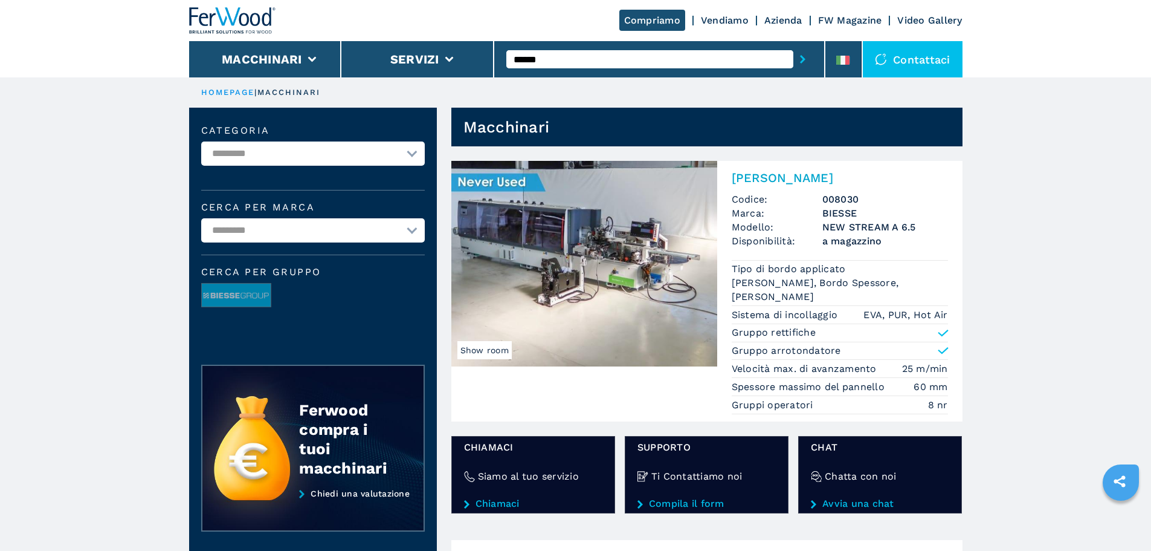
click at [580, 206] on img at bounding box center [584, 263] width 266 height 205
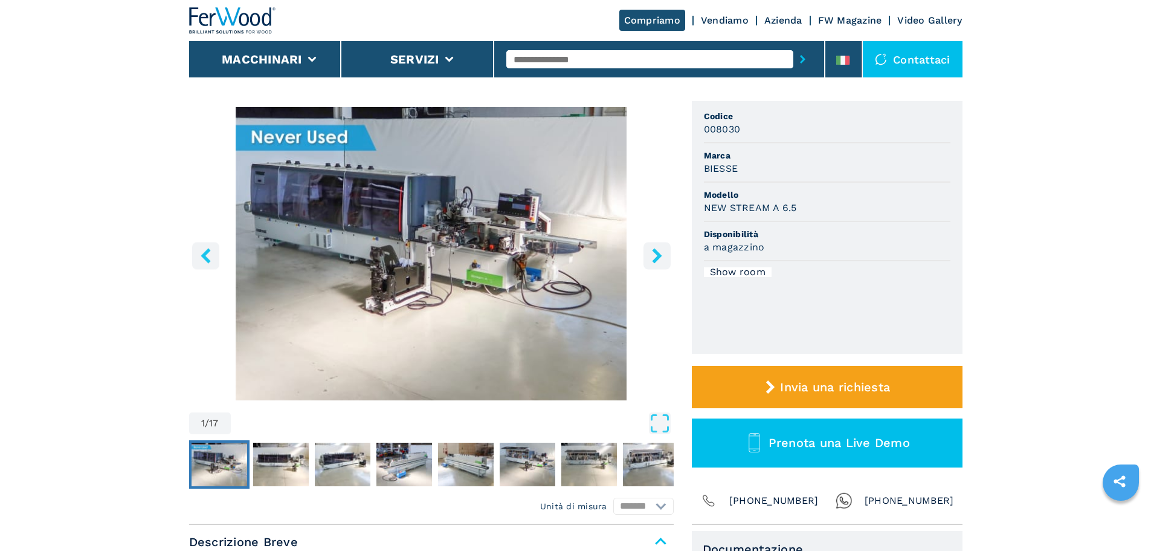
scroll to position [60, 0]
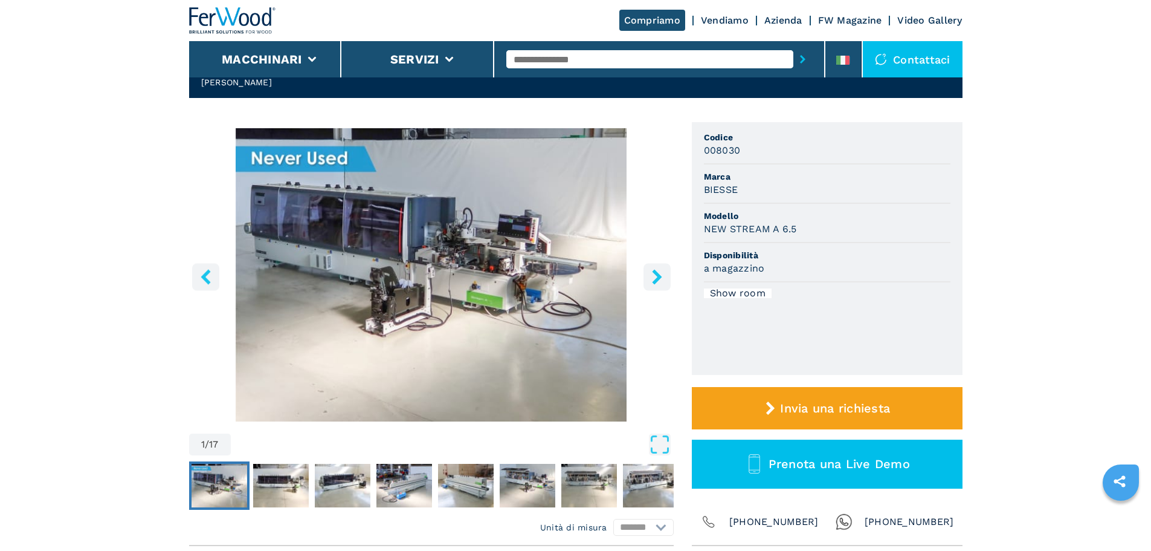
click at [604, 62] on input "text" at bounding box center [649, 59] width 287 height 18
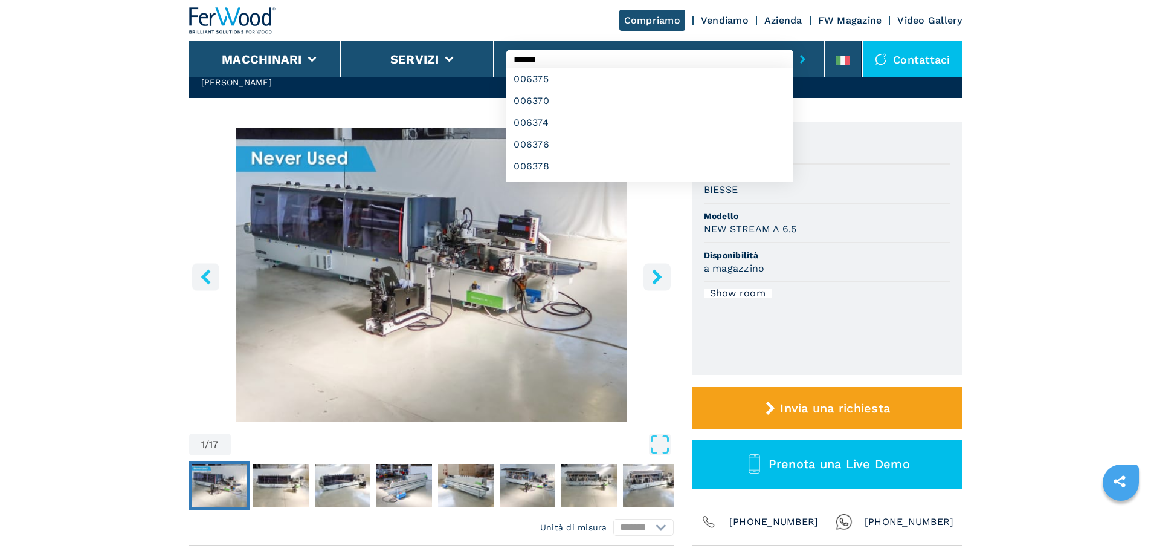
type input "******"
click at [794, 45] on button "submit-button" at bounding box center [803, 59] width 19 height 28
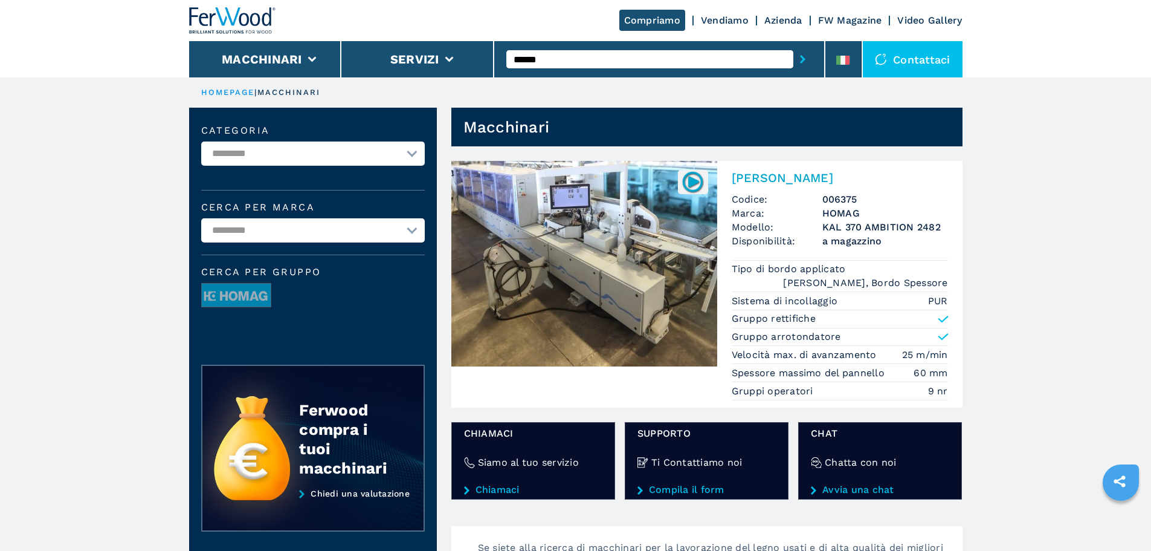
click at [618, 237] on img at bounding box center [584, 263] width 266 height 205
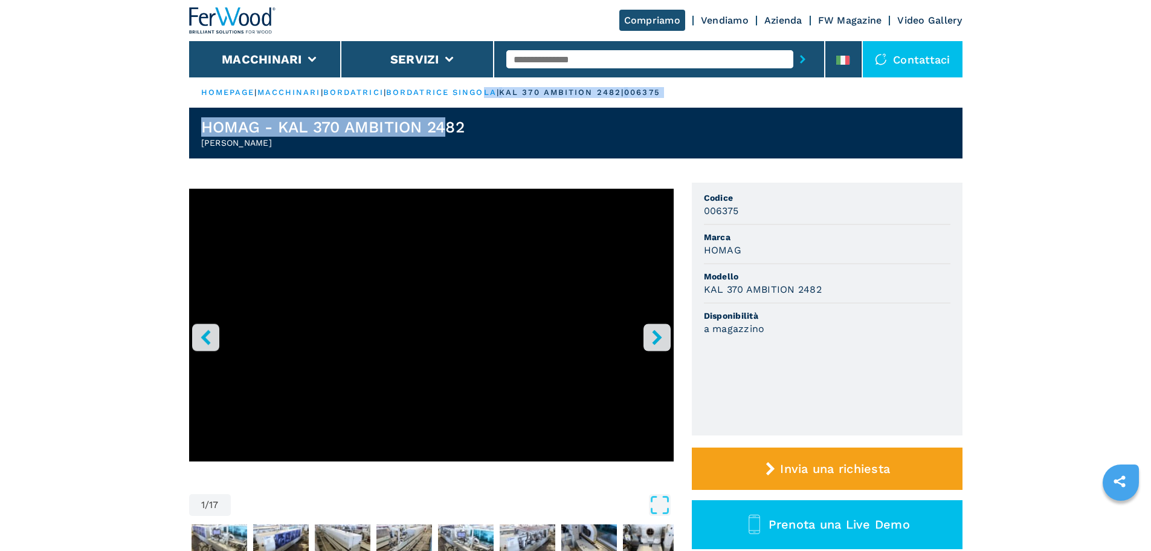
drag, startPoint x: 501, startPoint y: 107, endPoint x: 453, endPoint y: 113, distance: 48.7
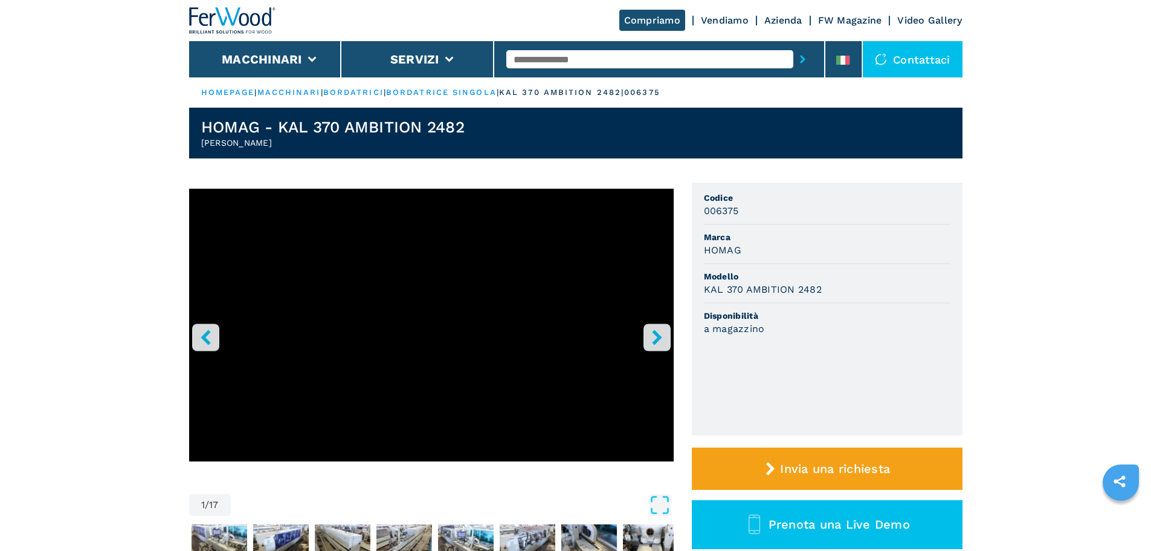
click at [517, 141] on header "HOMAG - KAL 370 AMBITION 2482 [PERSON_NAME]" at bounding box center [576, 133] width 774 height 51
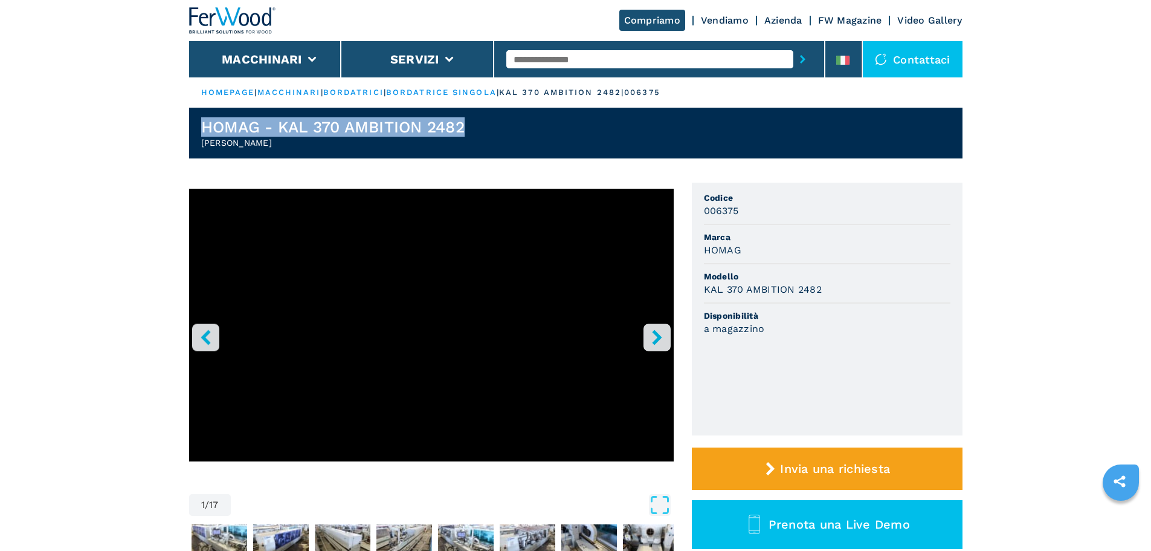
drag, startPoint x: 499, startPoint y: 127, endPoint x: 191, endPoint y: 125, distance: 308.2
click at [191, 125] on header "HOMAG - KAL 370 AMBITION 2482 [PERSON_NAME]" at bounding box center [576, 133] width 774 height 51
copy h1 "HOMAG - KAL 370 AMBITION 2482"
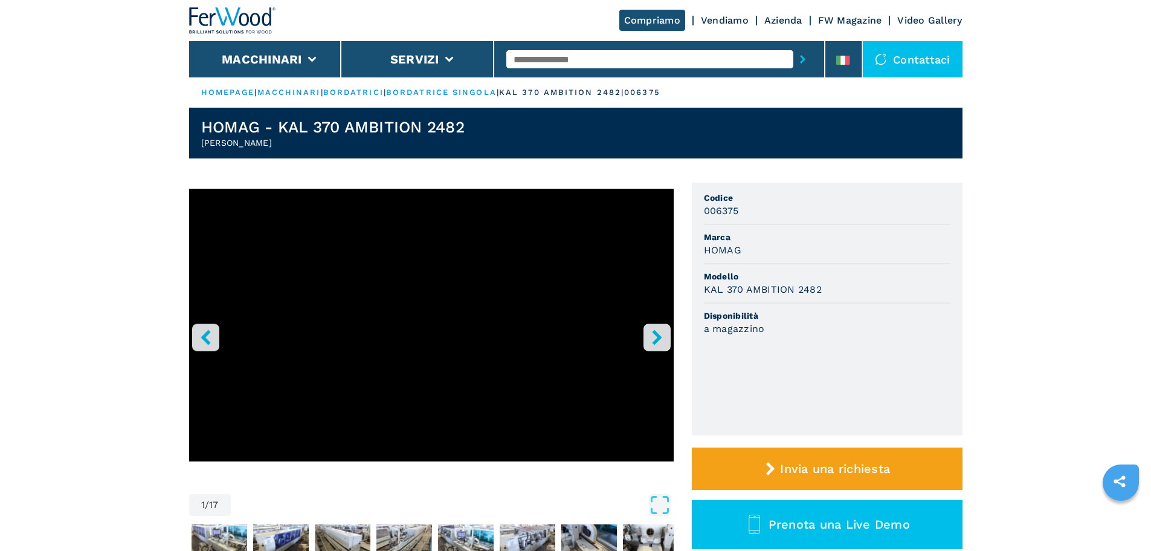
drag, startPoint x: 233, startPoint y: 131, endPoint x: 205, endPoint y: 142, distance: 29.9
click at [205, 142] on h2 "[PERSON_NAME]" at bounding box center [333, 143] width 264 height 12
copy h2 "[PERSON_NAME]"
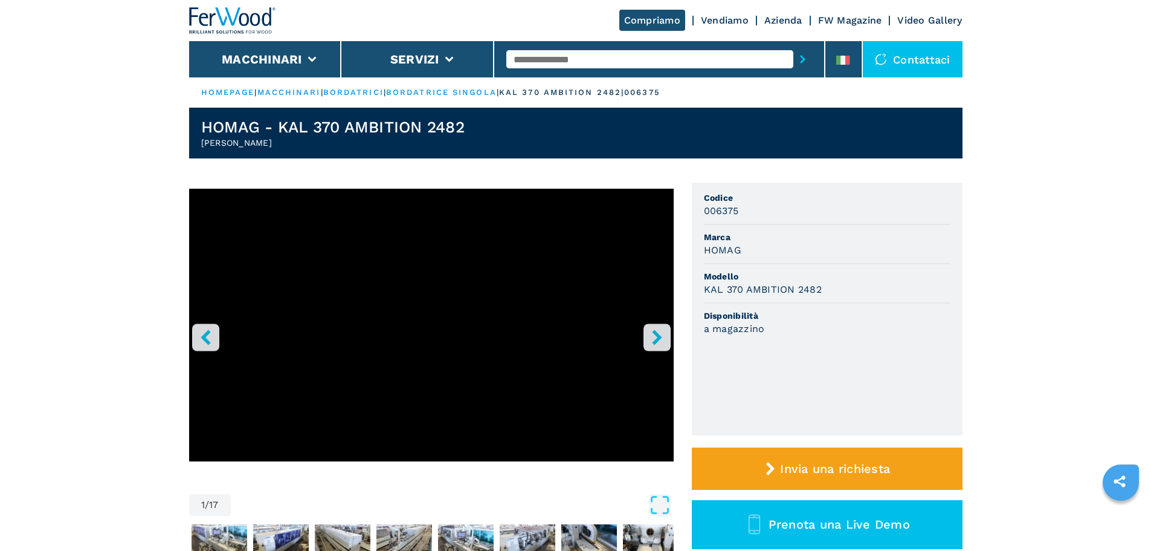
click at [332, 123] on h1 "HOMAG - KAL 370 AMBITION 2482" at bounding box center [333, 126] width 264 height 19
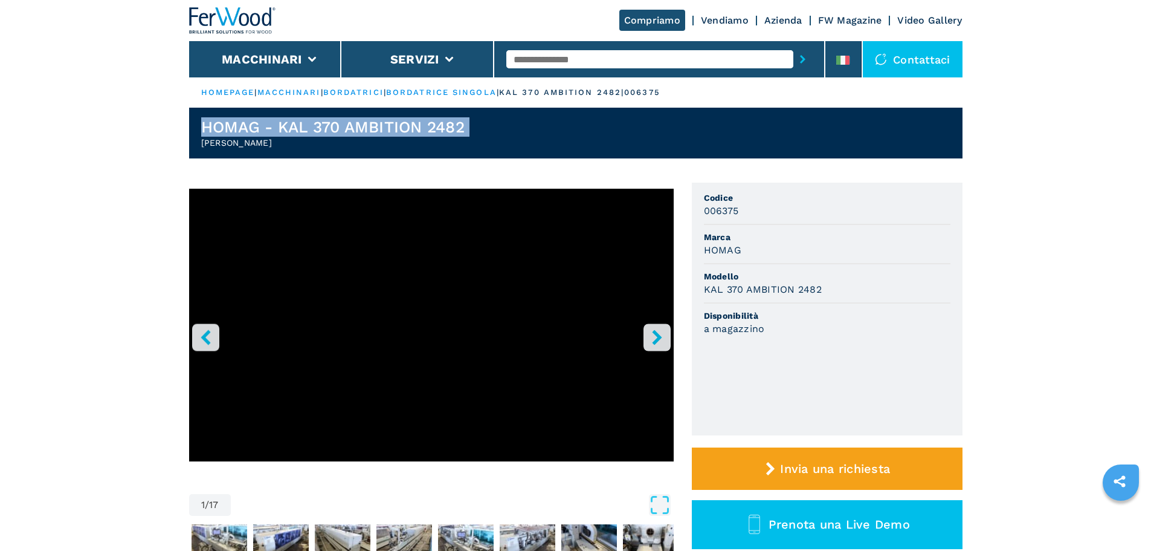
click at [332, 123] on h1 "HOMAG - KAL 370 AMBITION 2482" at bounding box center [333, 126] width 264 height 19
copy h1 "HOMAG - KAL 370 AMBITION 2482"
